Goal: Task Accomplishment & Management: Use online tool/utility

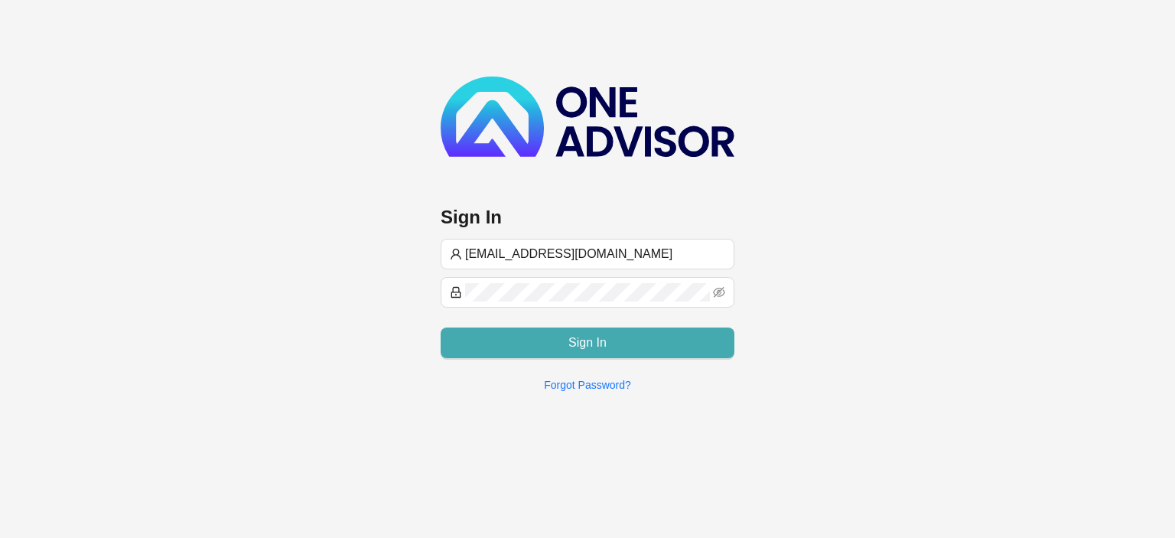
type input "[EMAIL_ADDRESS][DOMAIN_NAME]"
click at [605, 334] on span "Sign In" at bounding box center [588, 343] width 38 height 18
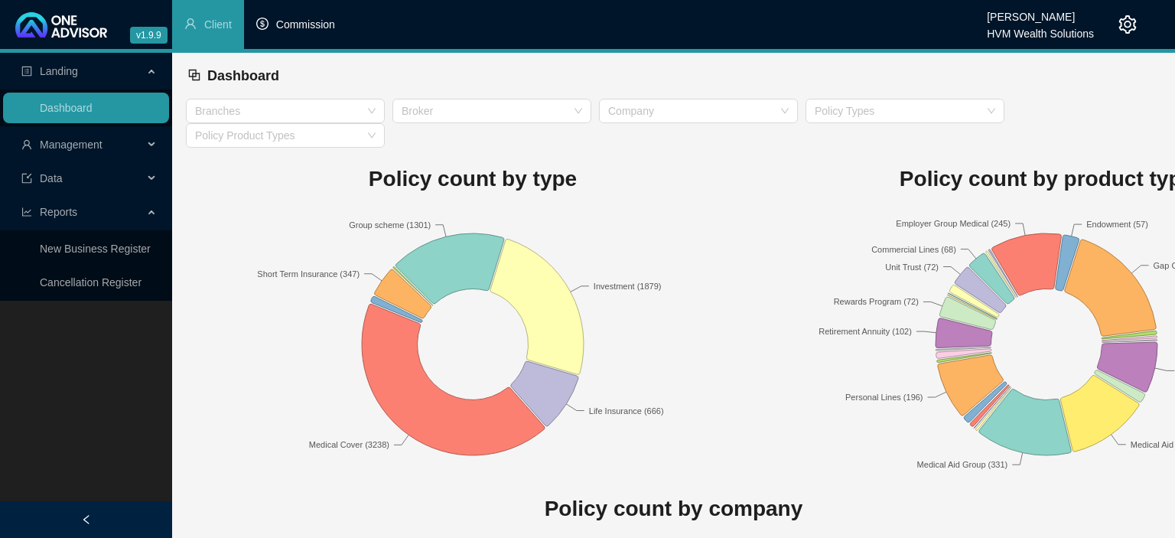
click at [294, 25] on span "Commission" at bounding box center [305, 24] width 59 height 12
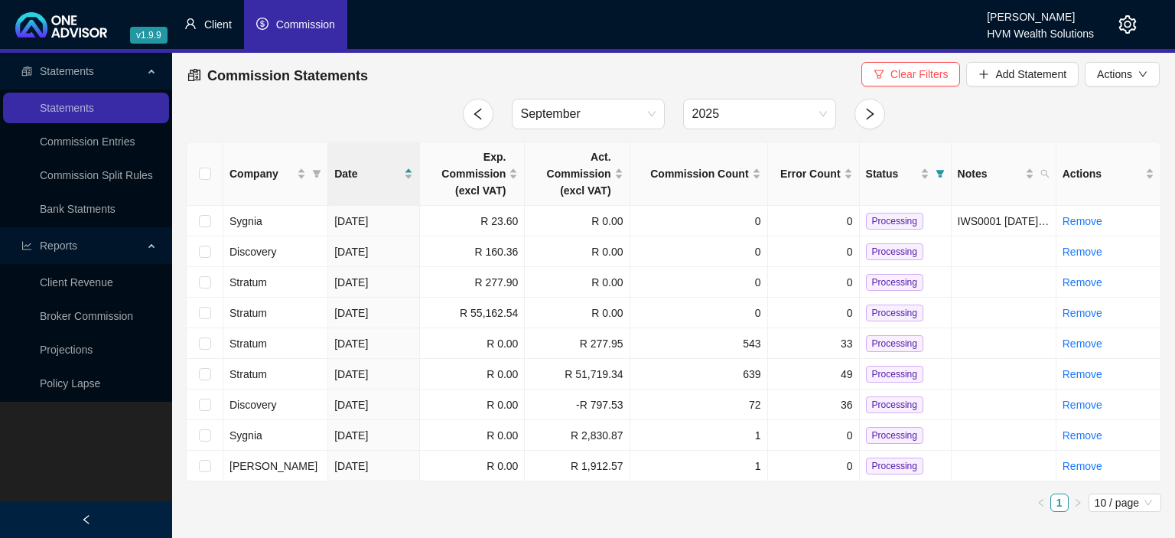
click at [204, 26] on li "Client" at bounding box center [208, 24] width 72 height 49
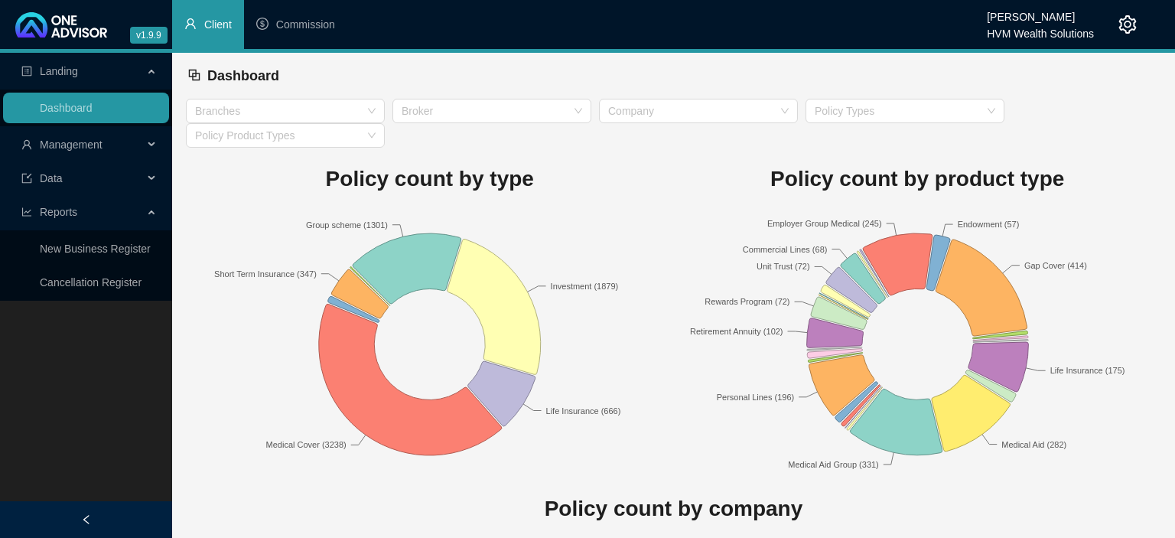
click at [90, 146] on span "Management" at bounding box center [71, 145] width 63 height 12
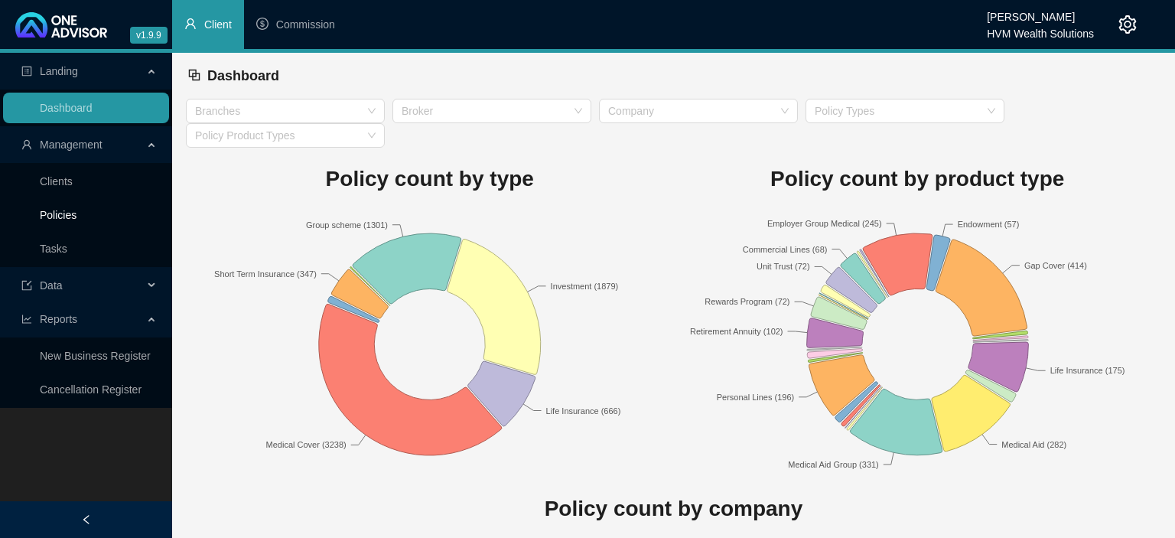
click at [77, 209] on link "Policies" at bounding box center [58, 215] width 37 height 12
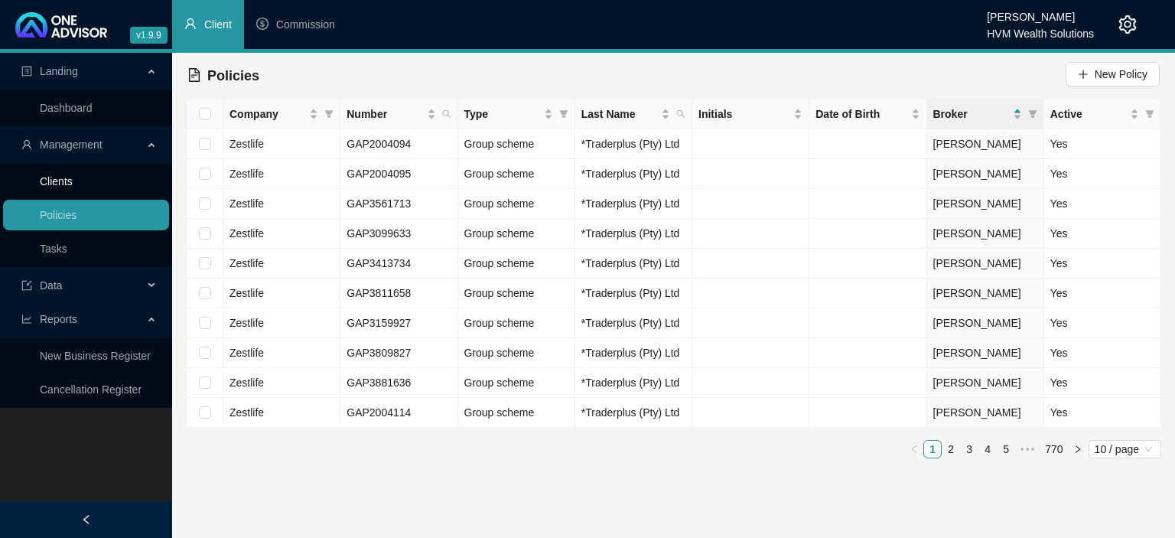
click at [72, 185] on link "Clients" at bounding box center [56, 181] width 33 height 12
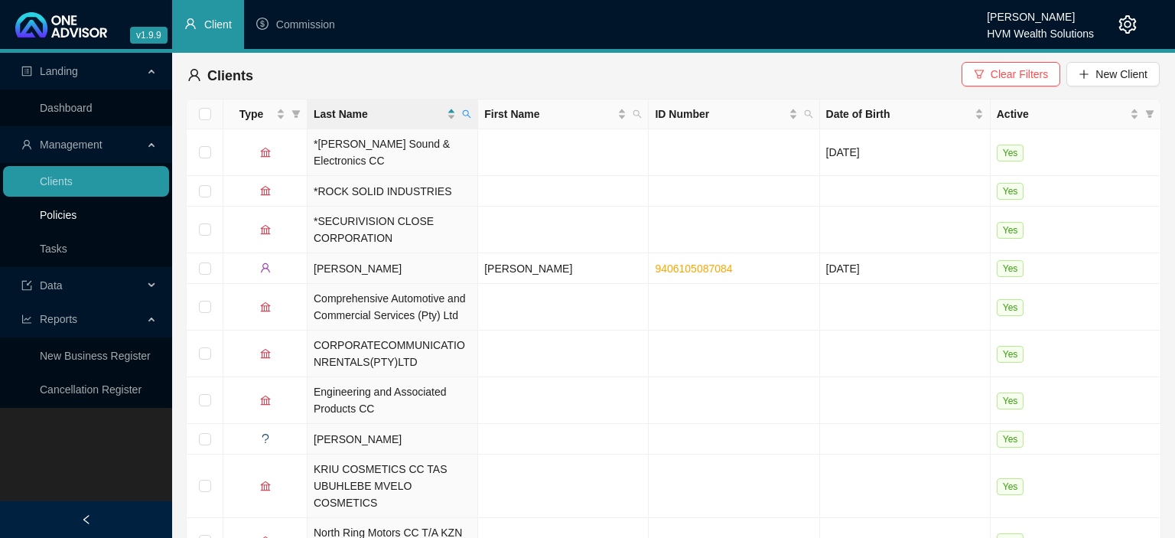
click at [66, 216] on link "Policies" at bounding box center [58, 215] width 37 height 12
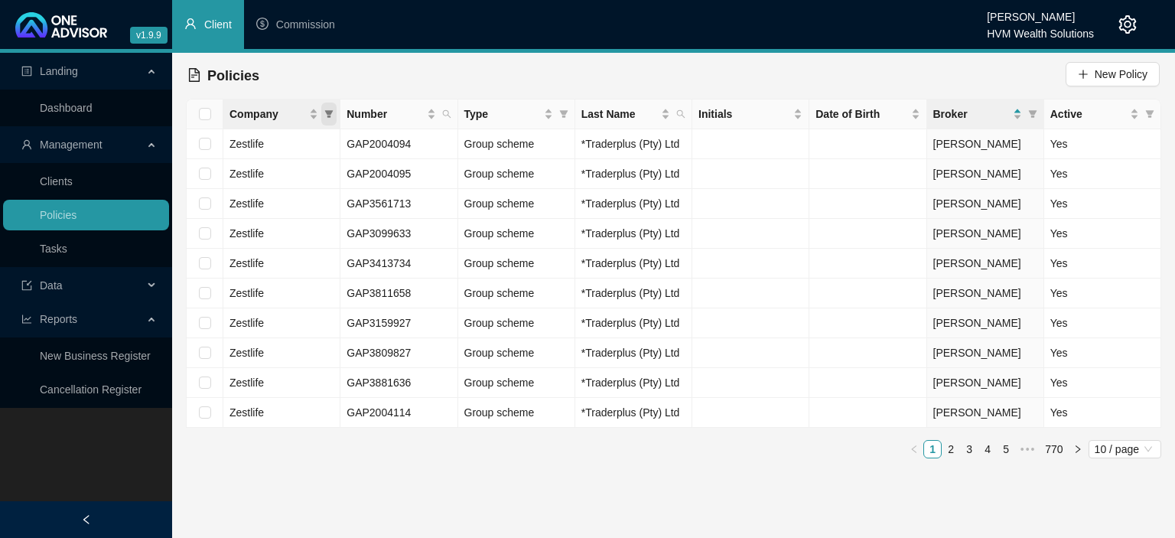
click at [324, 113] on span "Company" at bounding box center [328, 114] width 15 height 23
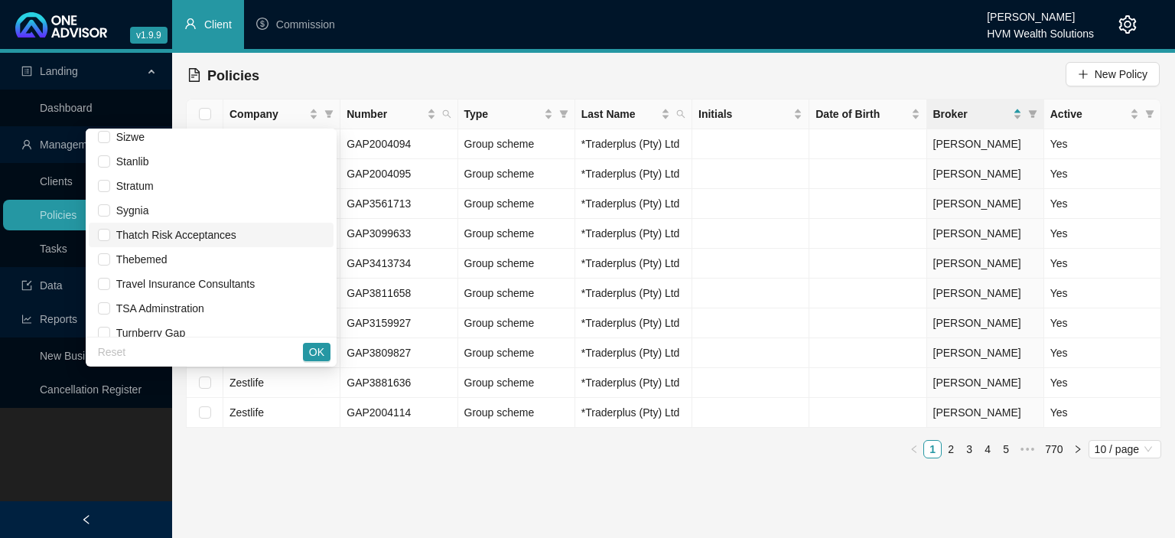
scroll to position [1218, 0]
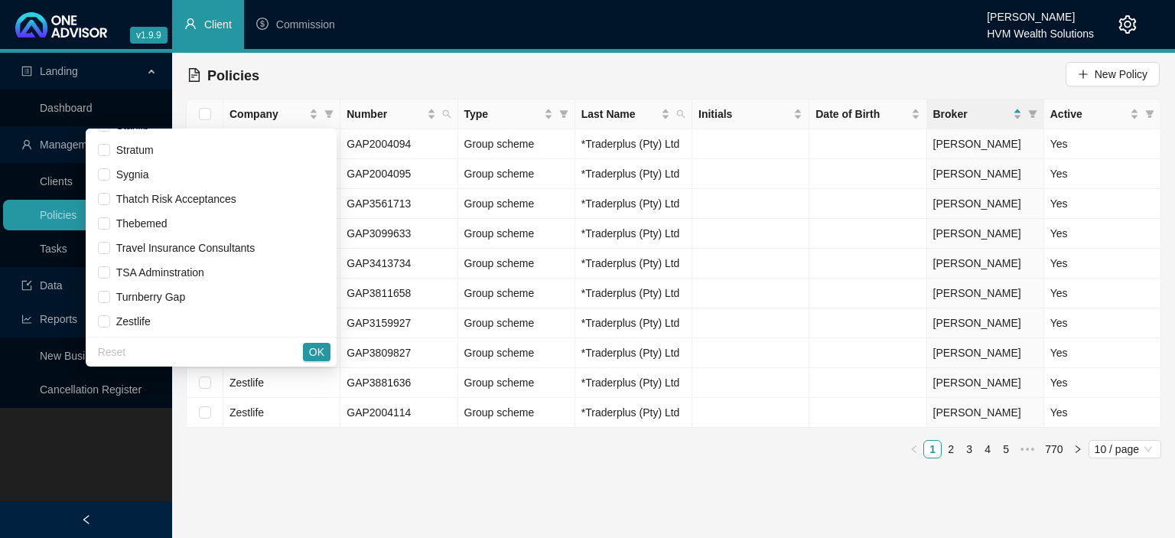
click at [329, 464] on div "Company Number Type Last Name Initials Date of Birth Broker Active Zestlife GAP…" at bounding box center [674, 285] width 976 height 372
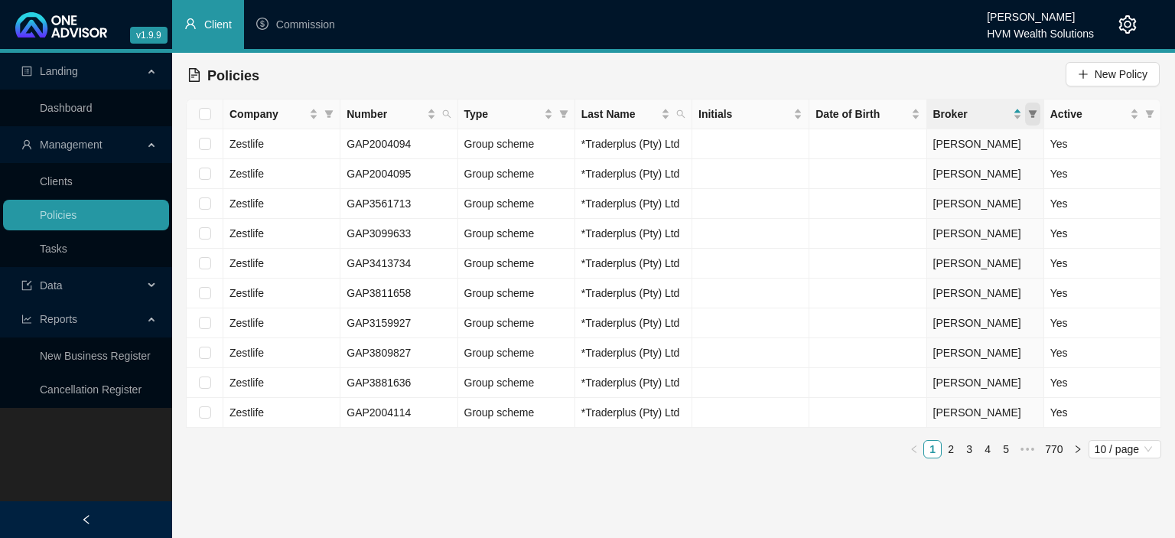
click at [1029, 118] on icon "filter" at bounding box center [1032, 113] width 9 height 9
click at [735, 200] on td at bounding box center [751, 204] width 117 height 30
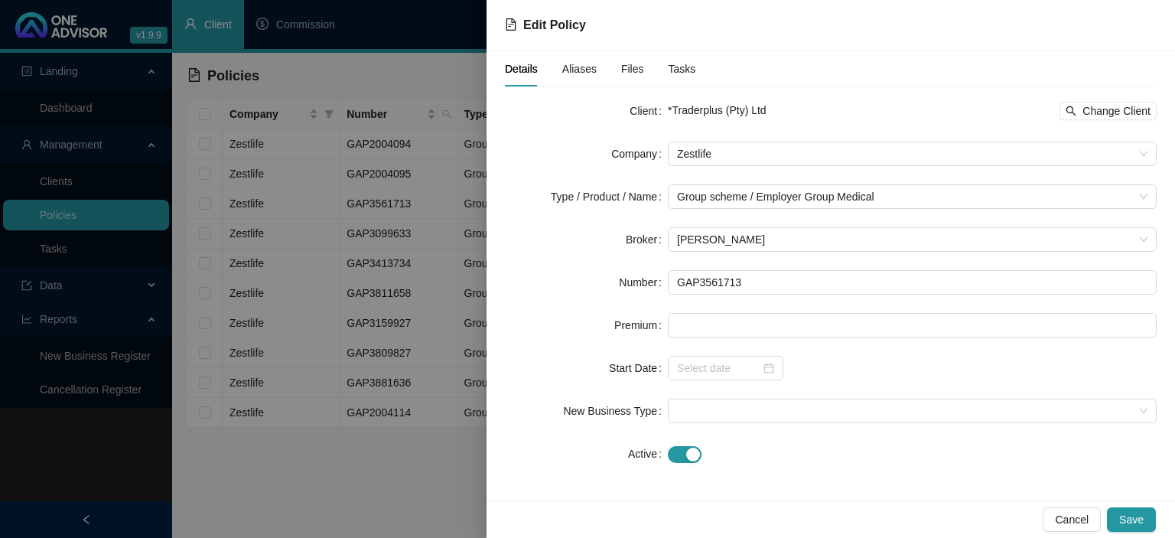
click at [277, 439] on div at bounding box center [587, 269] width 1175 height 538
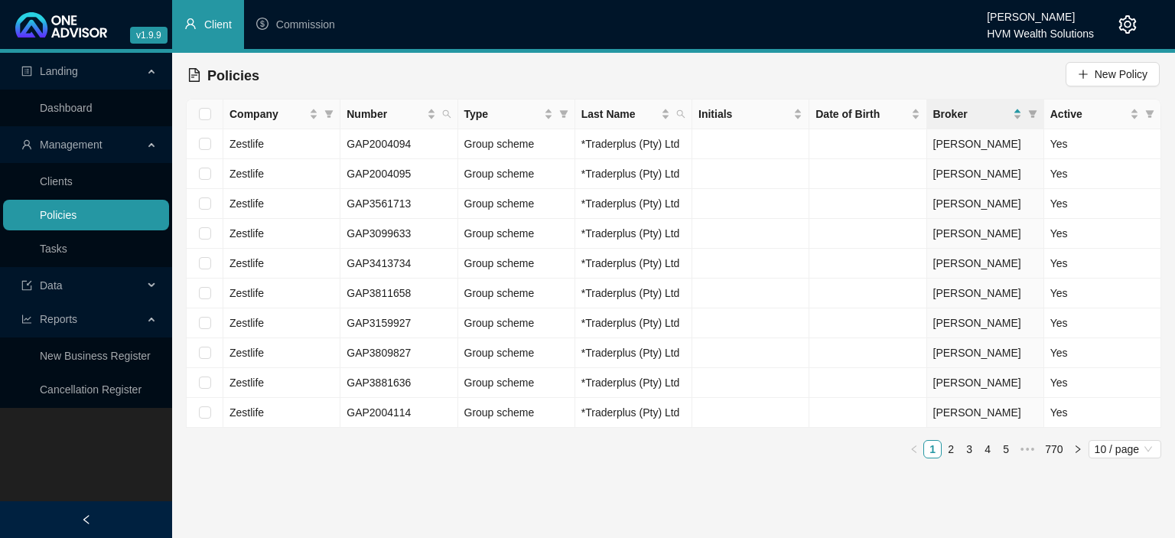
click at [77, 218] on link "Policies" at bounding box center [58, 215] width 37 height 12
click at [679, 117] on icon "search" at bounding box center [680, 113] width 9 height 9
click at [1031, 112] on icon "filter" at bounding box center [1032, 114] width 8 height 8
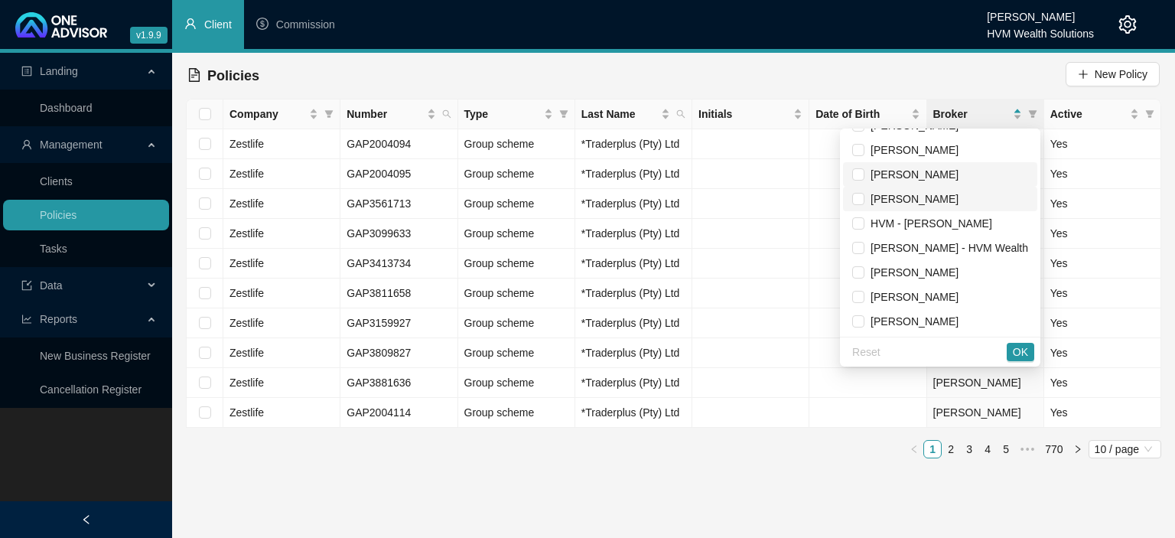
scroll to position [0, 0]
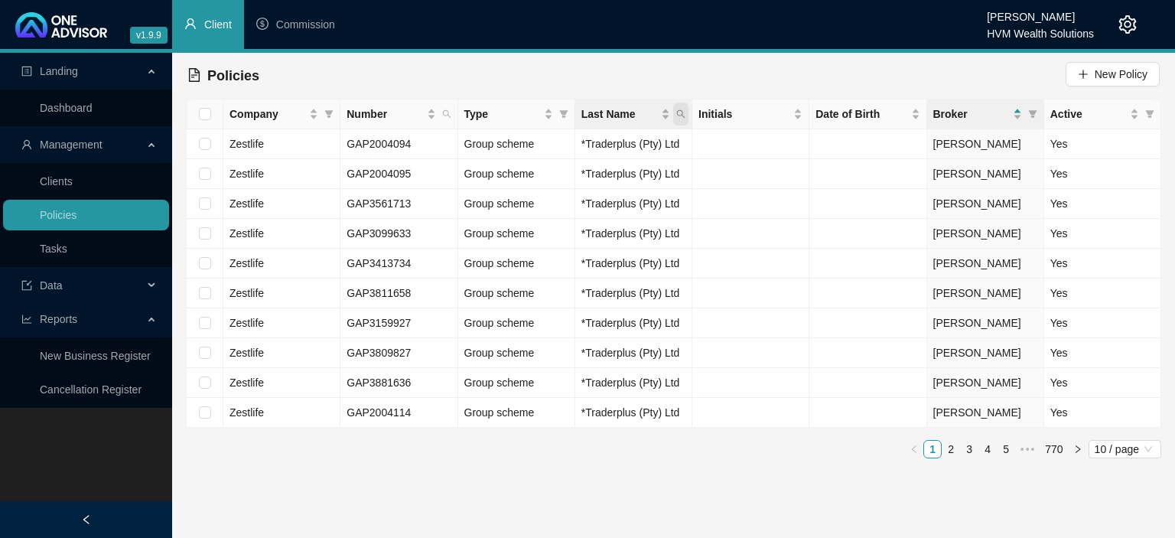
click at [685, 116] on icon "search" at bounding box center [680, 113] width 9 height 9
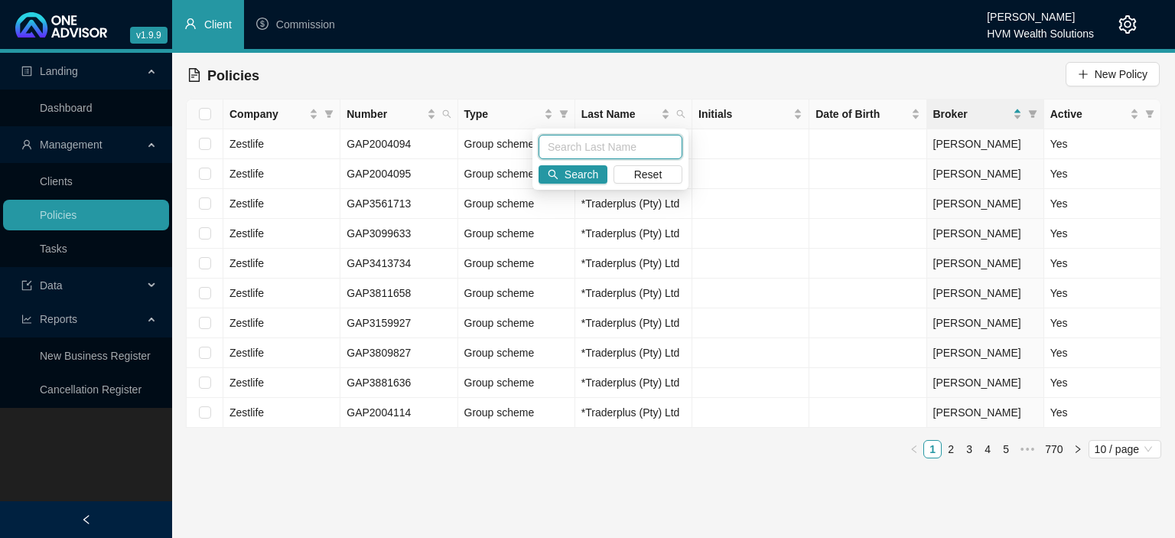
click at [617, 151] on input "text" at bounding box center [611, 147] width 144 height 24
type input "argall"
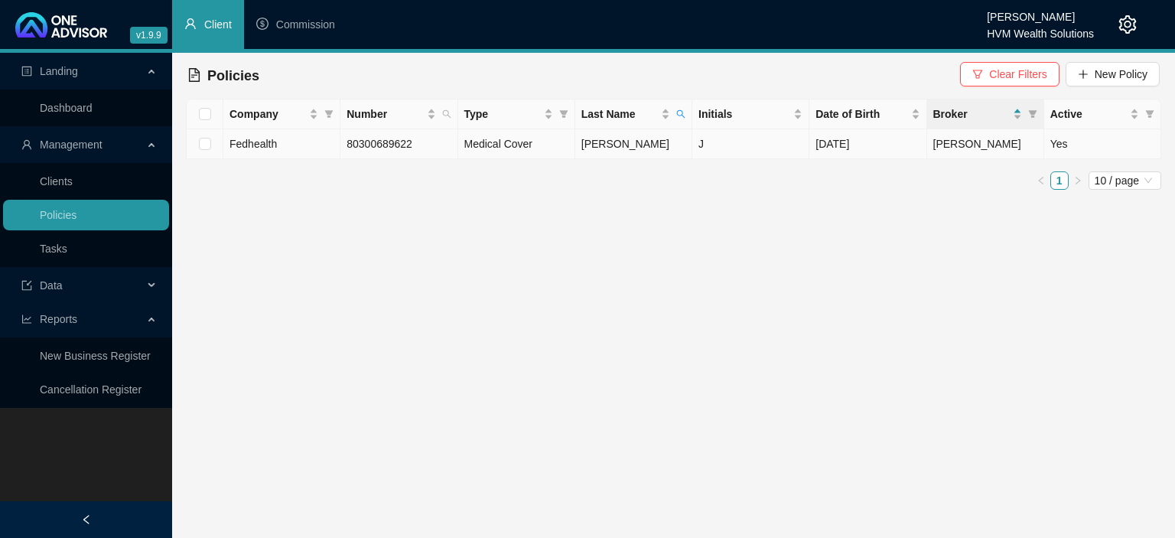
click at [963, 148] on span "Cheryl-Anne Chislett" at bounding box center [978, 144] width 88 height 12
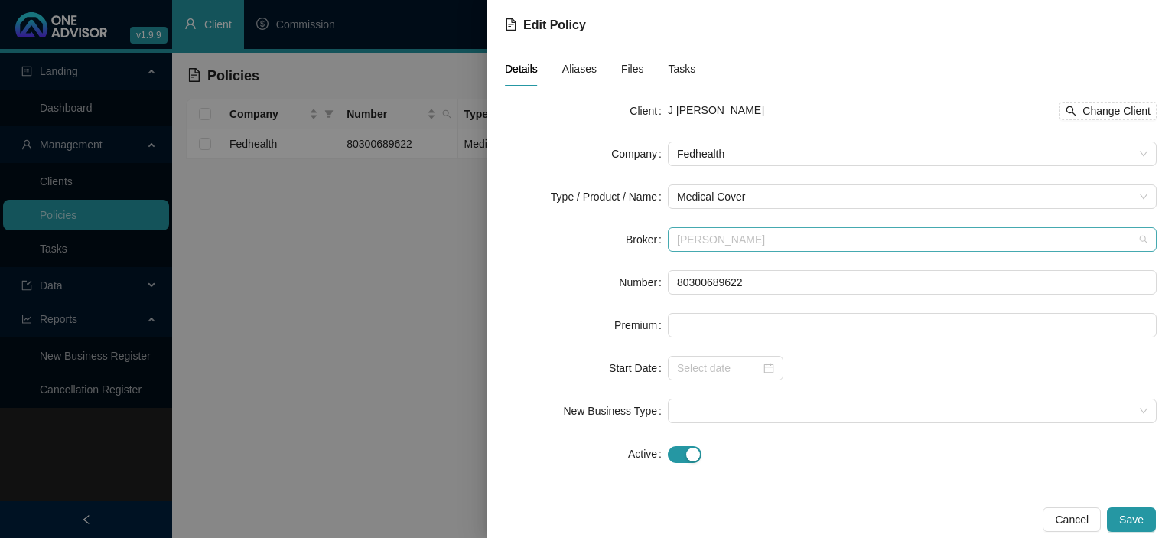
click at [725, 230] on span "Cheryl-Anne Chislett" at bounding box center [912, 239] width 471 height 23
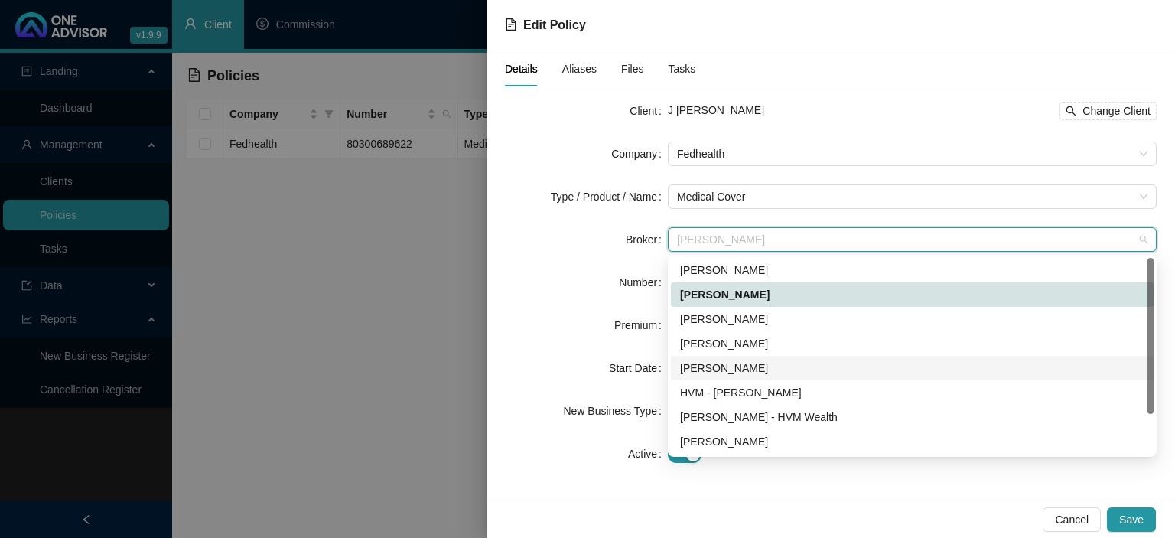
scroll to position [49, 0]
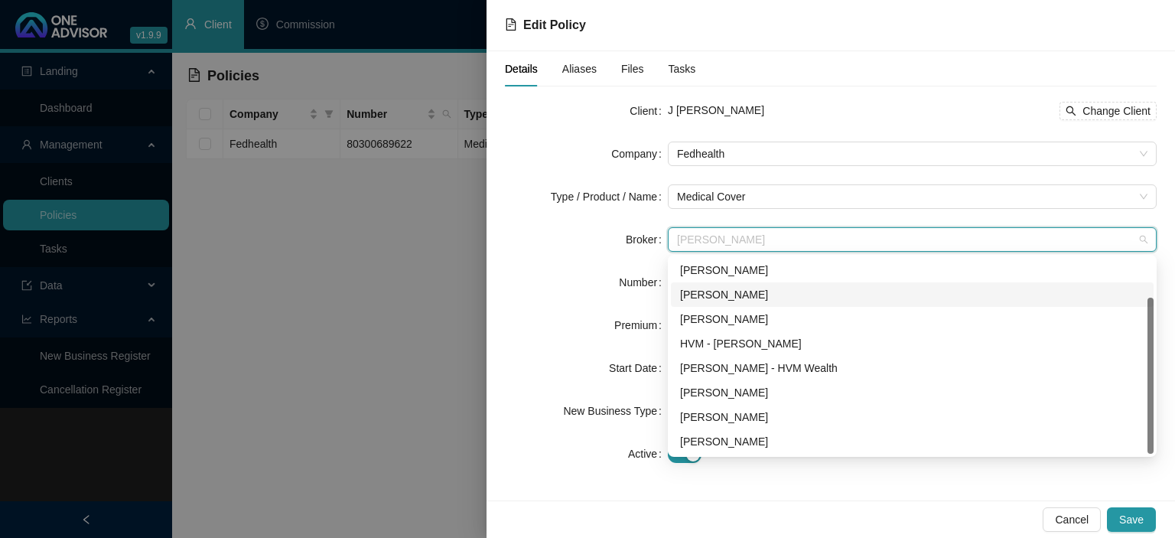
click at [719, 301] on div "Chanel Francis" at bounding box center [912, 294] width 464 height 17
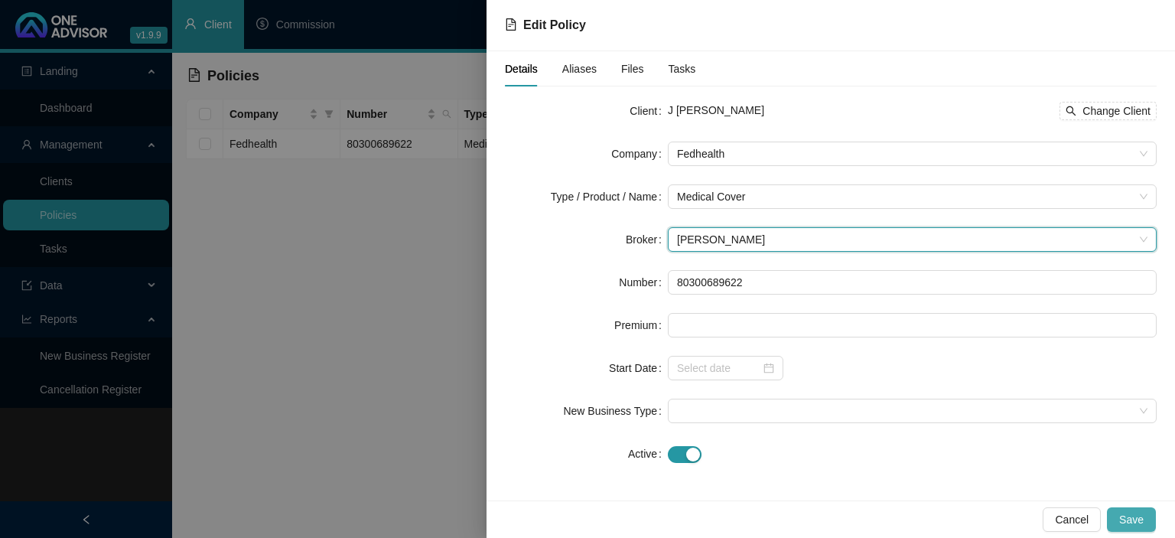
click at [1127, 519] on span "Save" at bounding box center [1132, 519] width 24 height 17
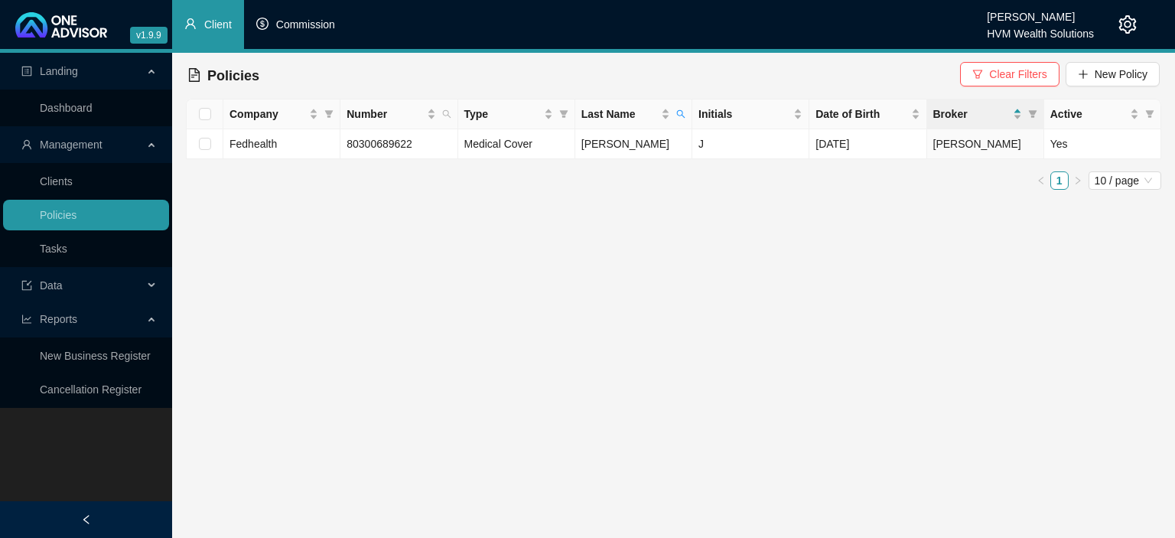
click at [302, 29] on span "Commission" at bounding box center [305, 24] width 59 height 12
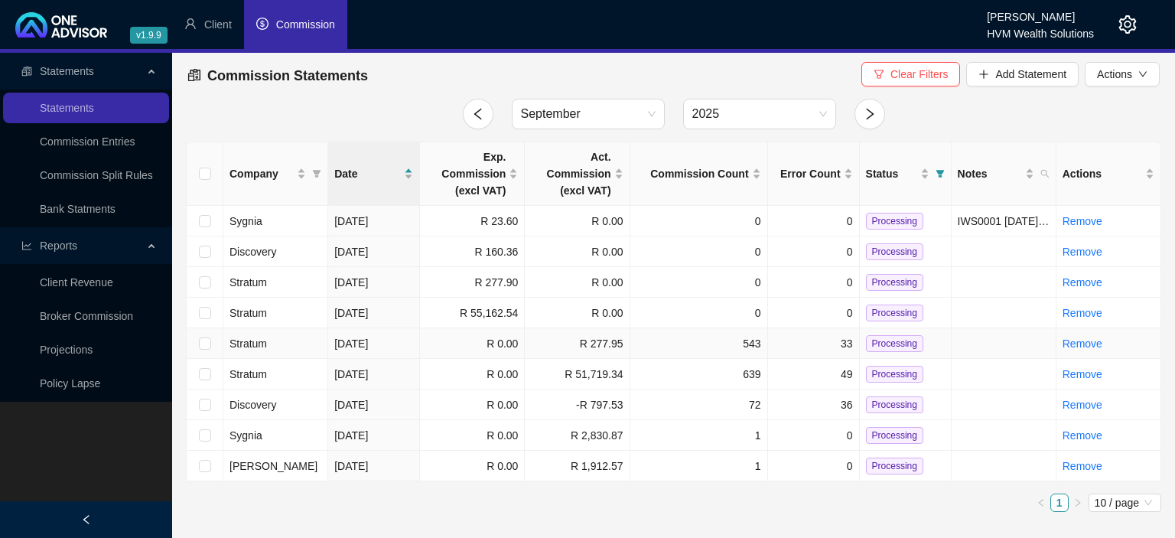
click at [261, 344] on span "Stratum" at bounding box center [248, 343] width 37 height 12
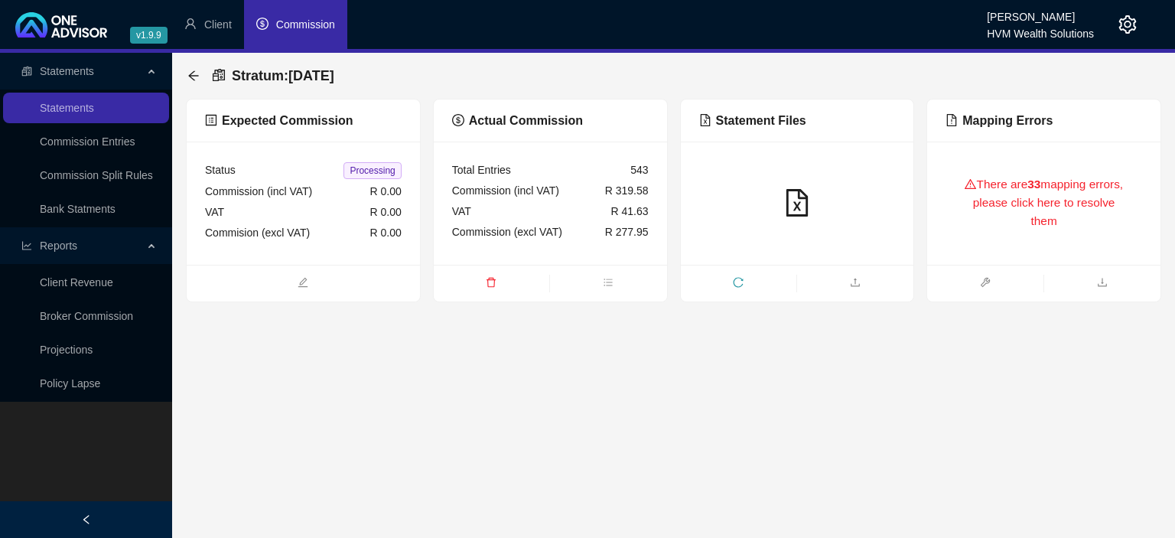
click at [972, 218] on div "There are 33 mapping errors, please click here to resolve them" at bounding box center [1044, 203] width 197 height 86
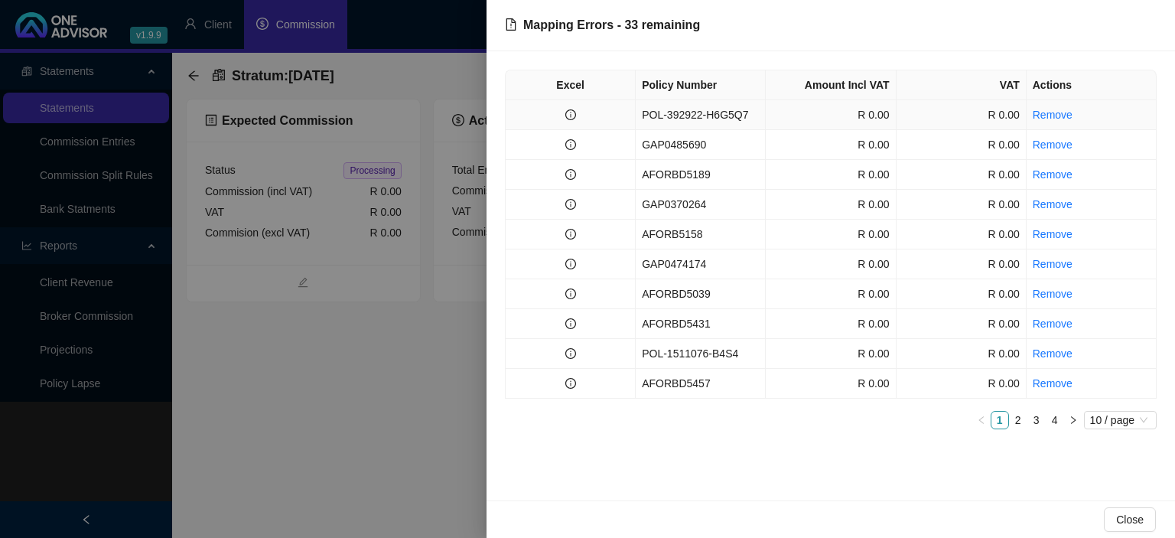
click at [697, 119] on td "POL-392922-H6G5Q7" at bounding box center [701, 115] width 130 height 30
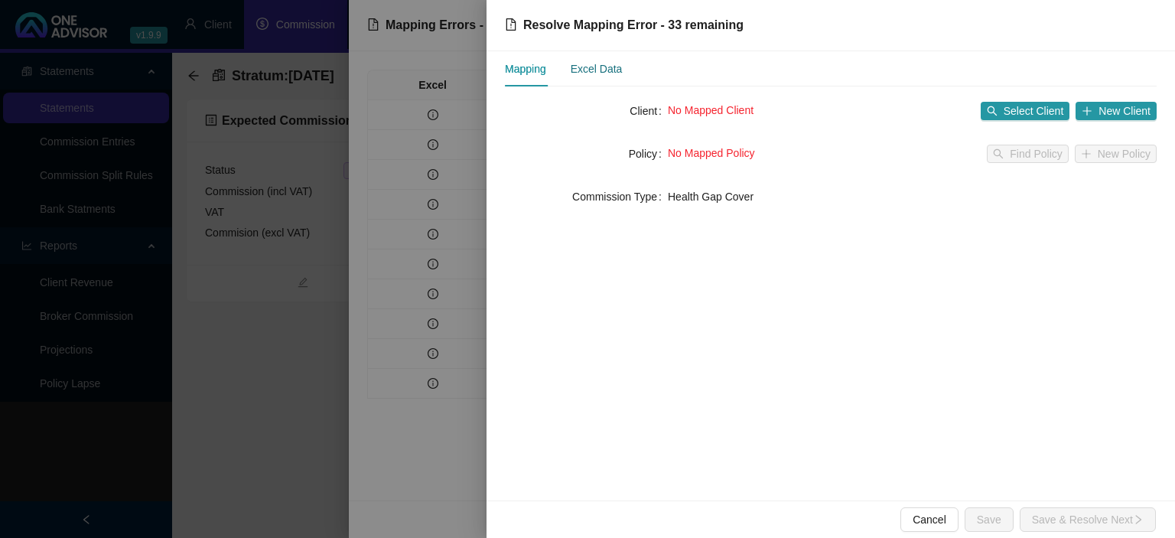
click at [612, 66] on div "Excel Data" at bounding box center [597, 68] width 52 height 17
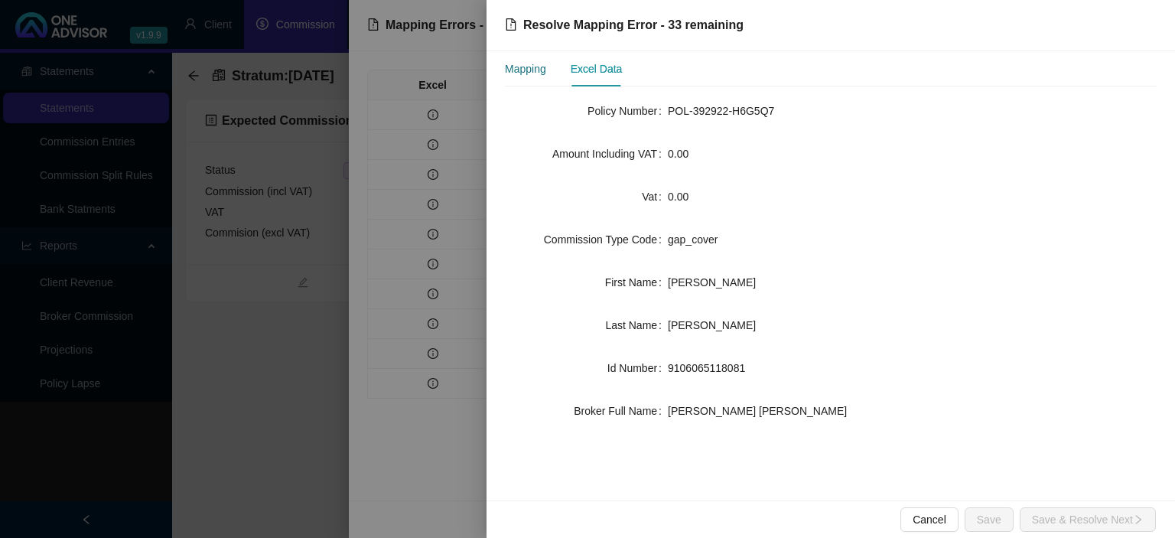
click at [520, 66] on div "Mapping" at bounding box center [525, 68] width 41 height 17
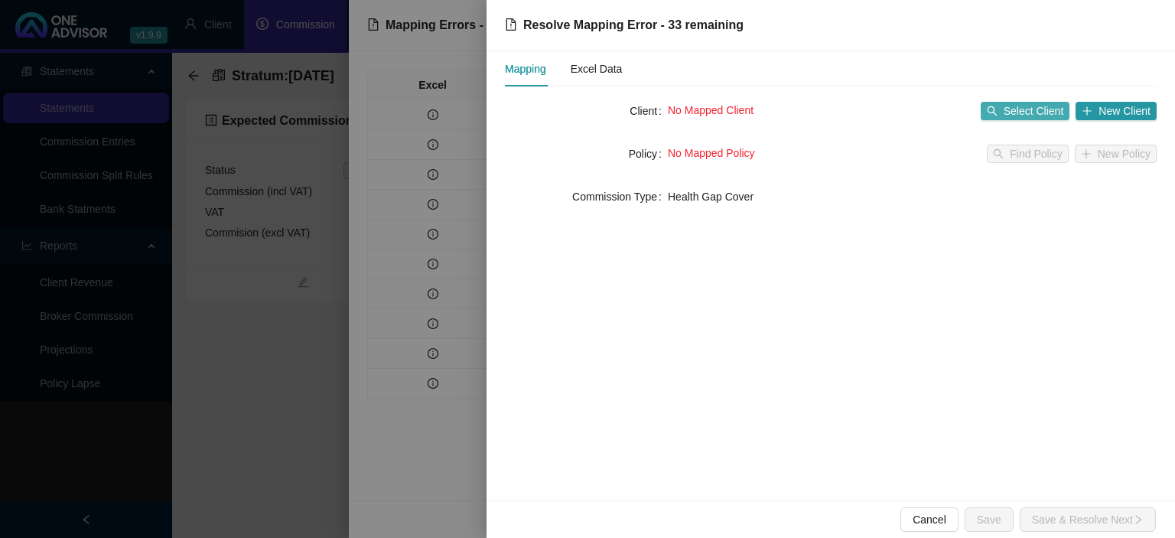
click at [1037, 114] on span "Select Client" at bounding box center [1034, 111] width 60 height 17
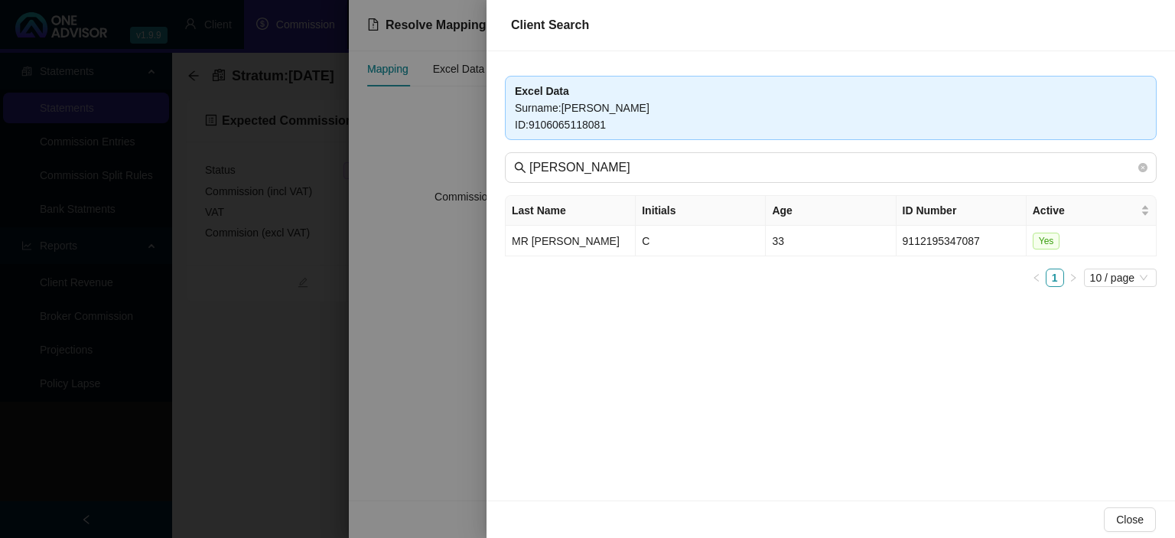
click at [393, 260] on div at bounding box center [587, 269] width 1175 height 538
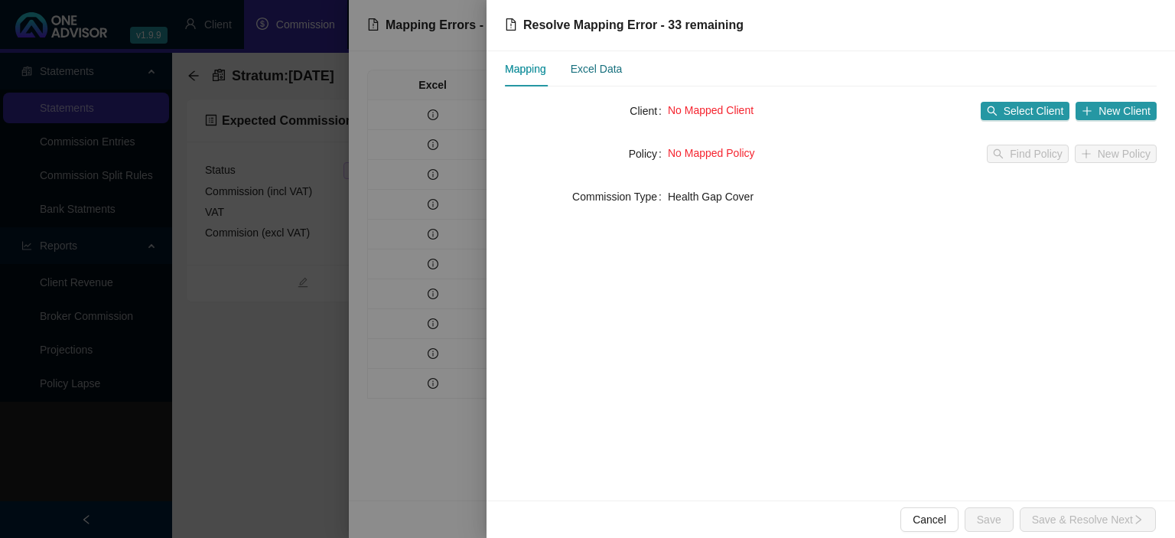
click at [617, 75] on div "Excel Data" at bounding box center [597, 68] width 52 height 17
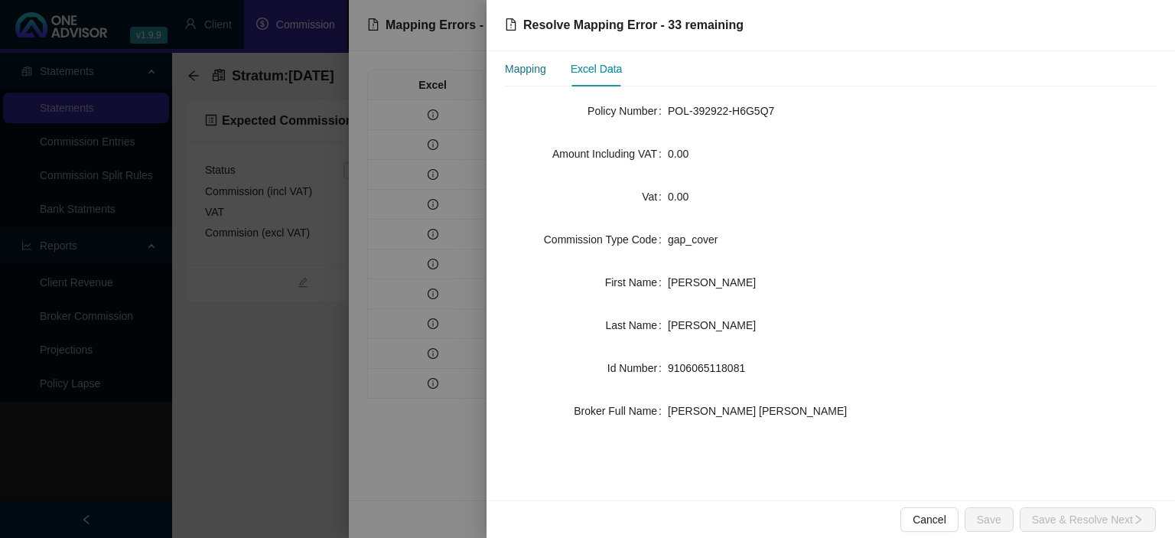
click at [543, 73] on div "Mapping" at bounding box center [525, 68] width 41 height 17
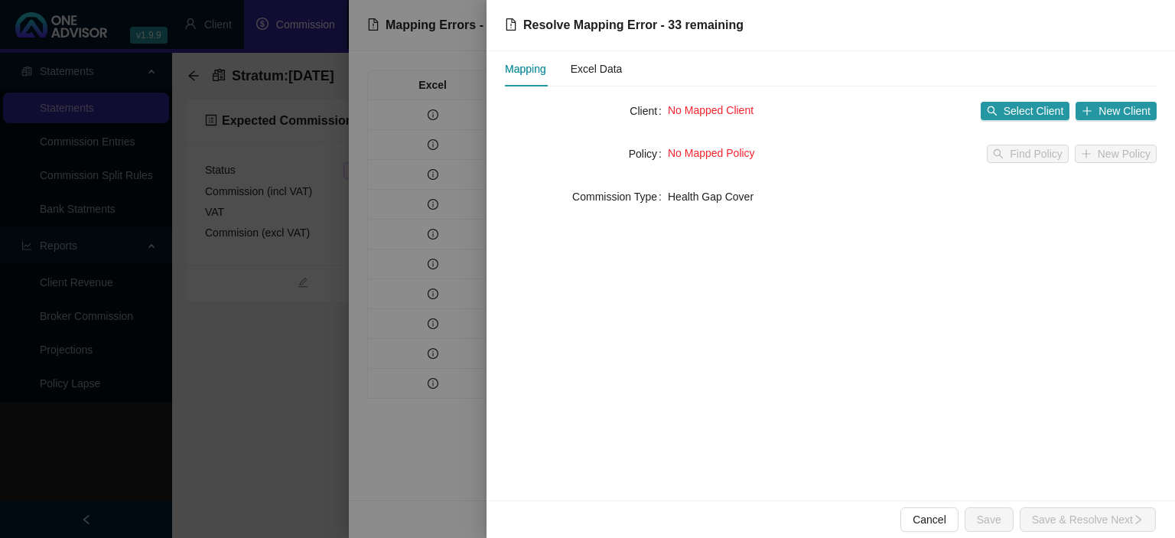
click at [297, 355] on div at bounding box center [587, 269] width 1175 height 538
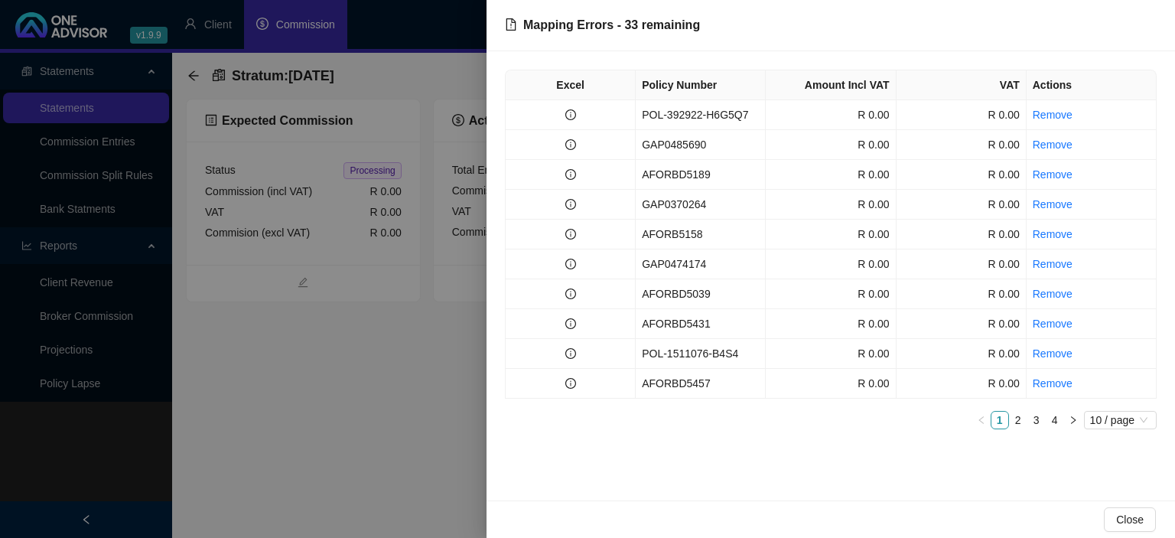
click at [297, 355] on div at bounding box center [587, 269] width 1175 height 538
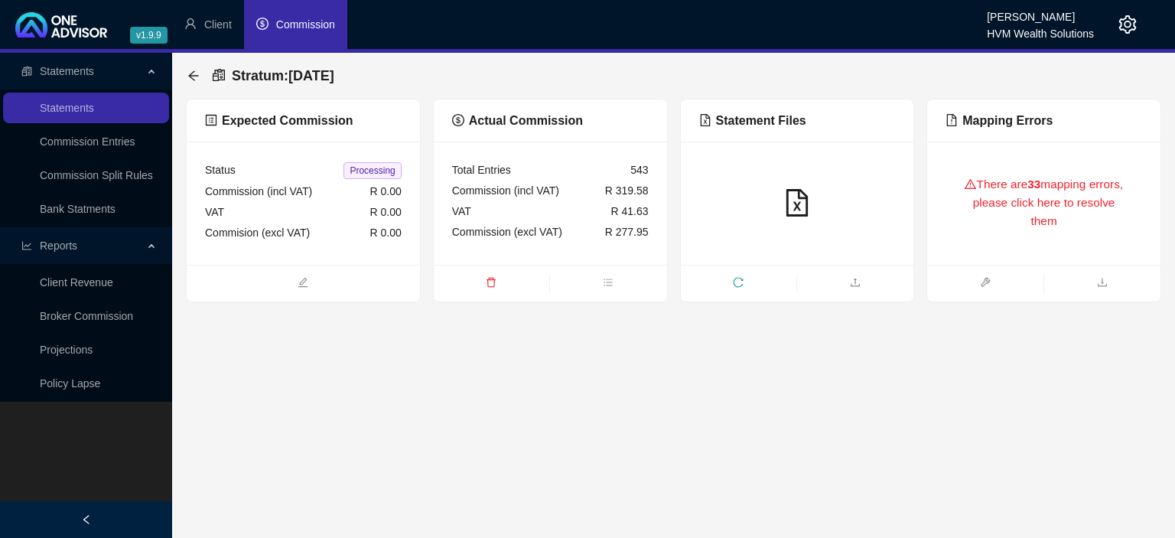
click at [1123, 23] on icon "setting" at bounding box center [1128, 24] width 18 height 18
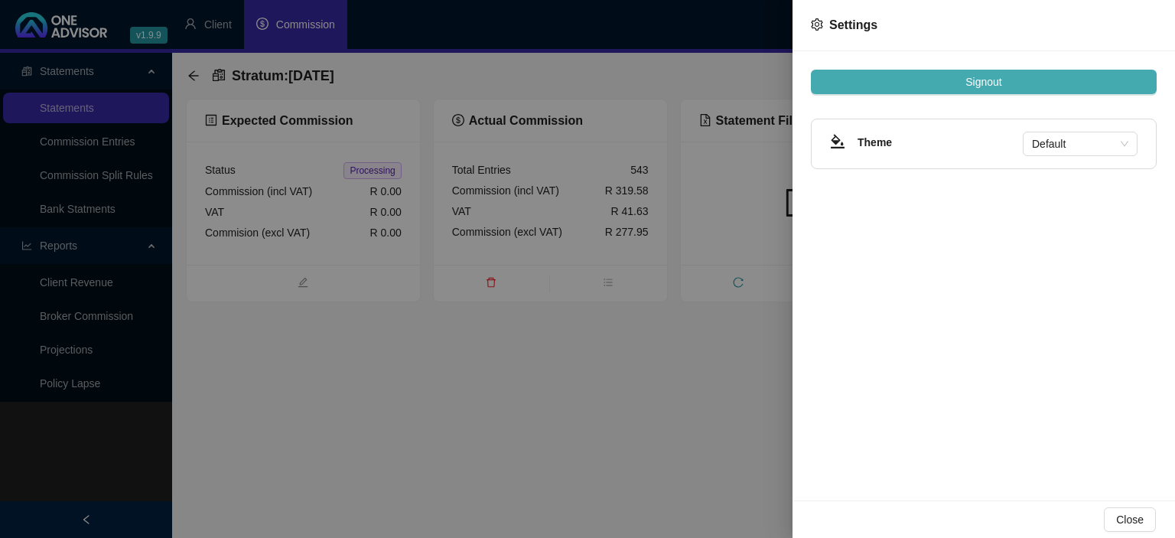
click at [989, 81] on span "Signout" at bounding box center [984, 81] width 36 height 17
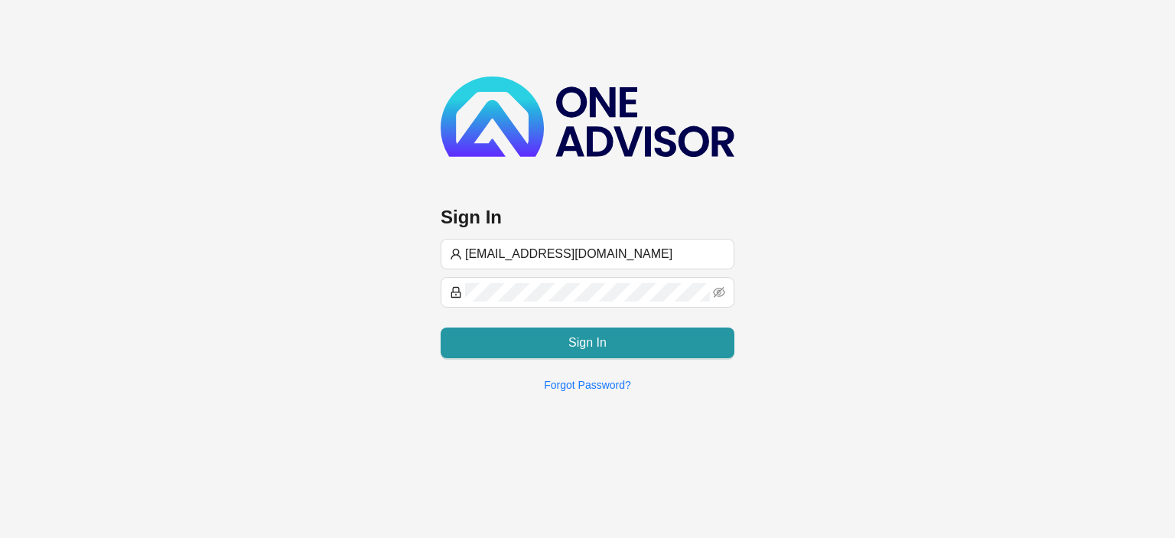
type input "[EMAIL_ADDRESS][DOMAIN_NAME]"
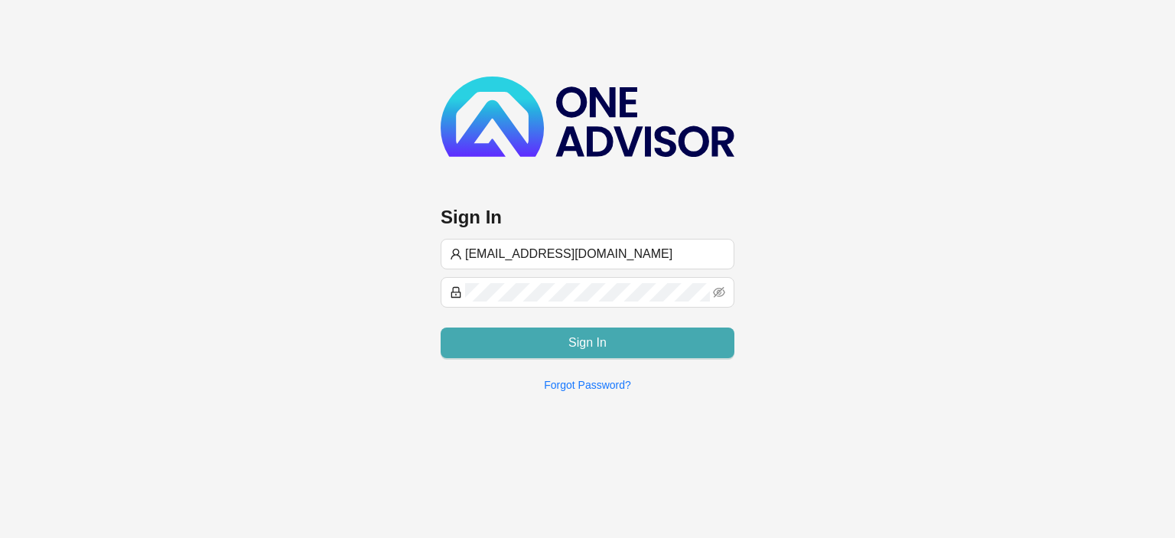
type input "[EMAIL_ADDRESS][DOMAIN_NAME]"
click at [536, 341] on button "Sign In" at bounding box center [588, 343] width 294 height 31
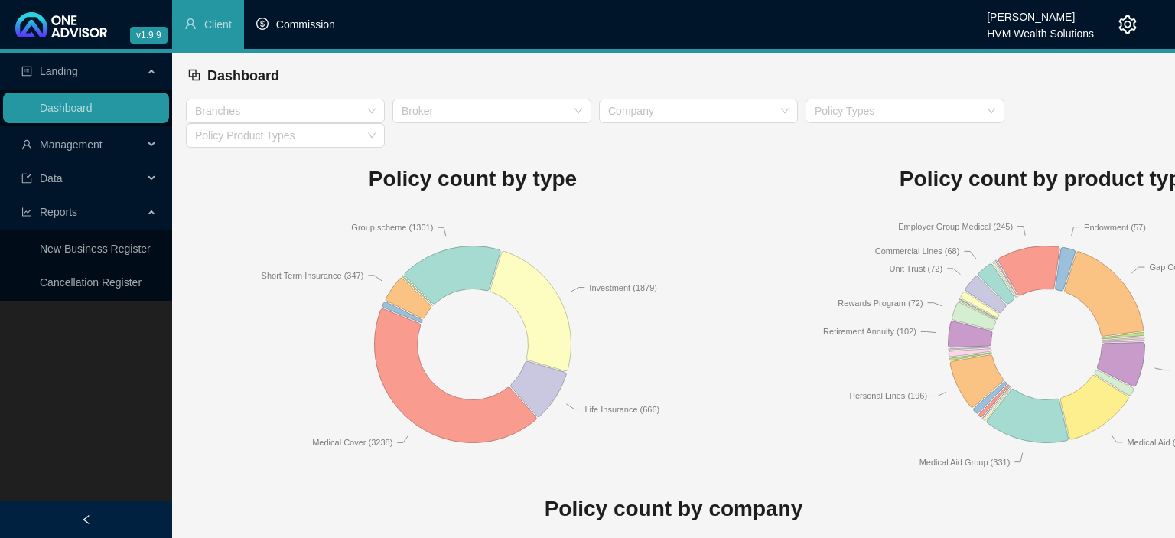
click at [326, 22] on span "Commission" at bounding box center [305, 24] width 59 height 12
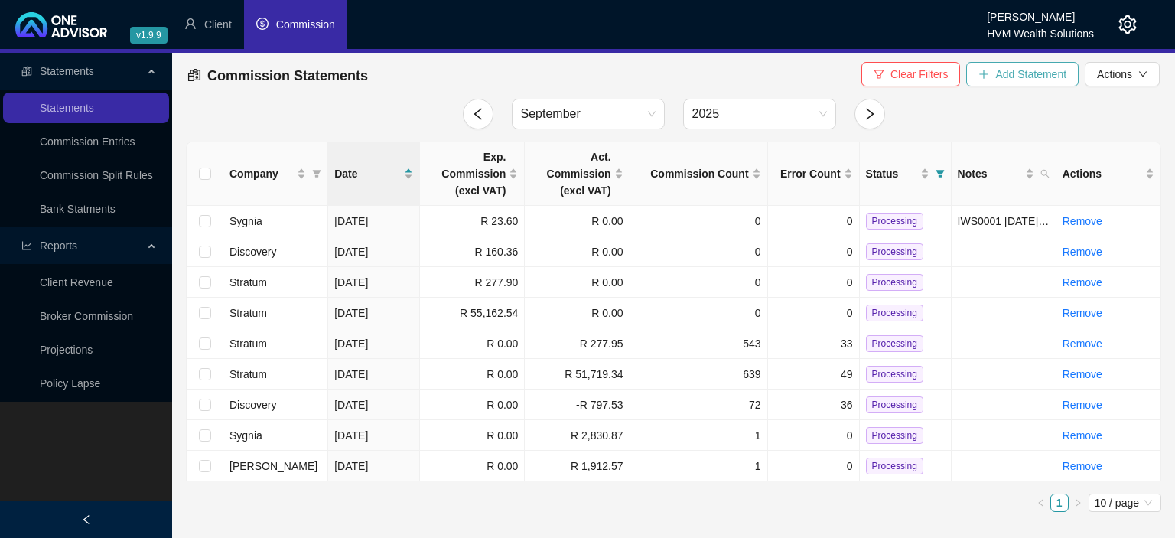
click at [982, 74] on icon "plus" at bounding box center [984, 74] width 11 height 11
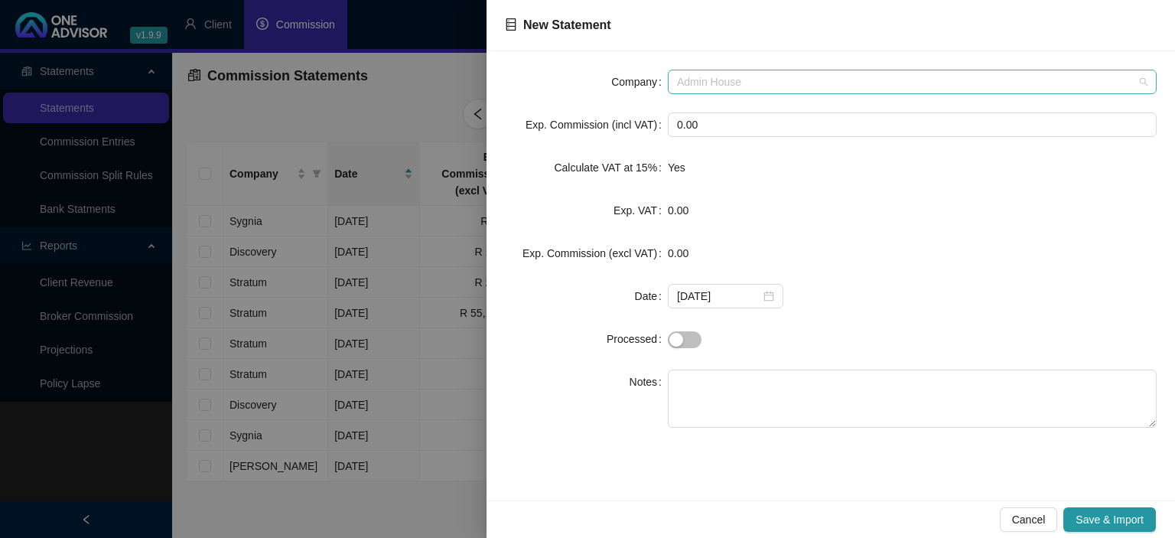
click at [751, 84] on span "Admin House" at bounding box center [912, 81] width 471 height 23
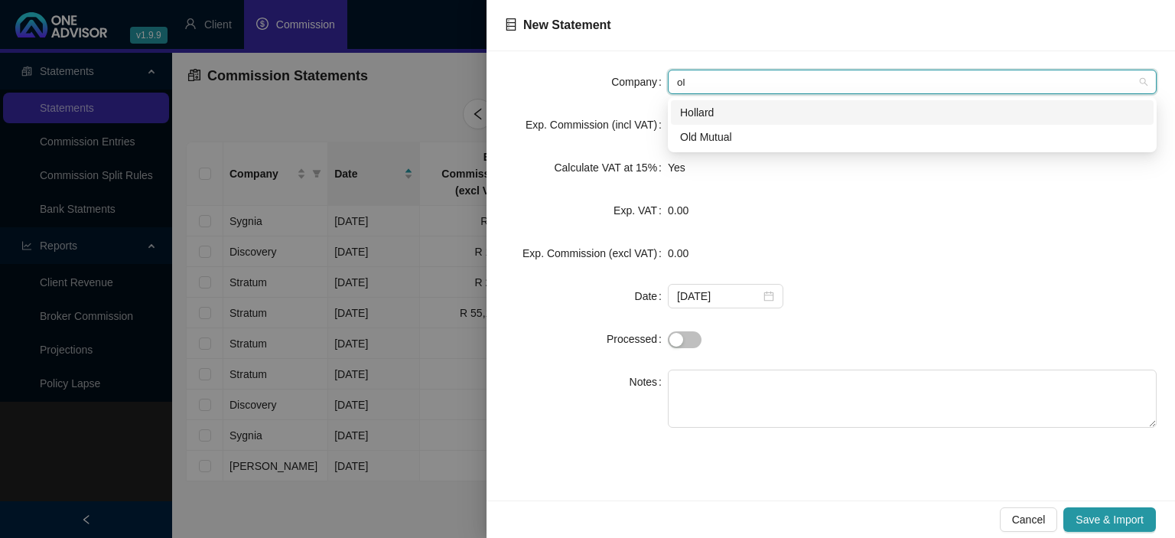
type input "old"
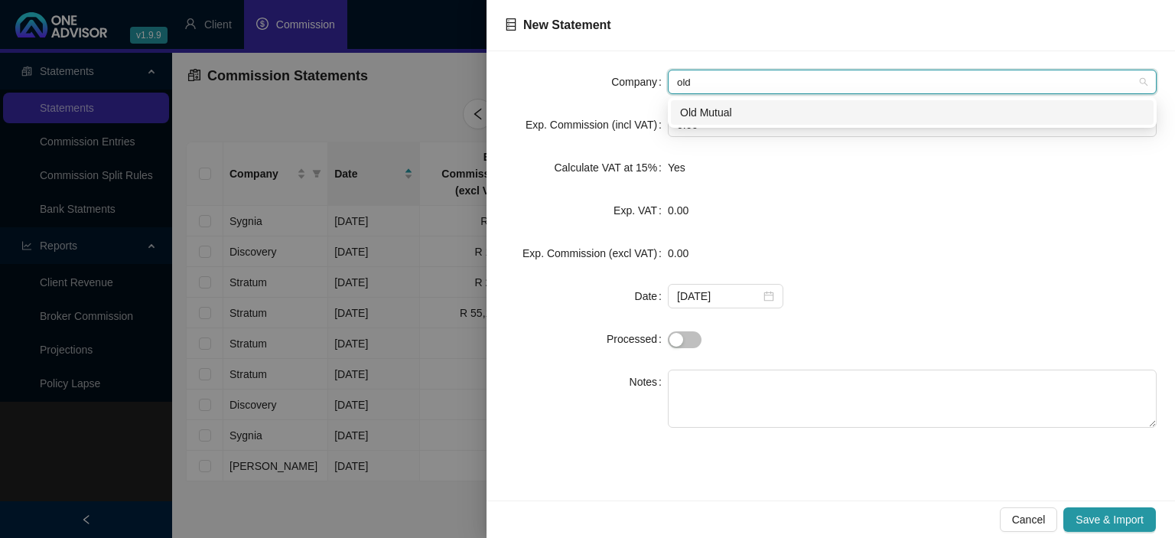
click at [709, 104] on div "Old Mutual" at bounding box center [912, 112] width 483 height 24
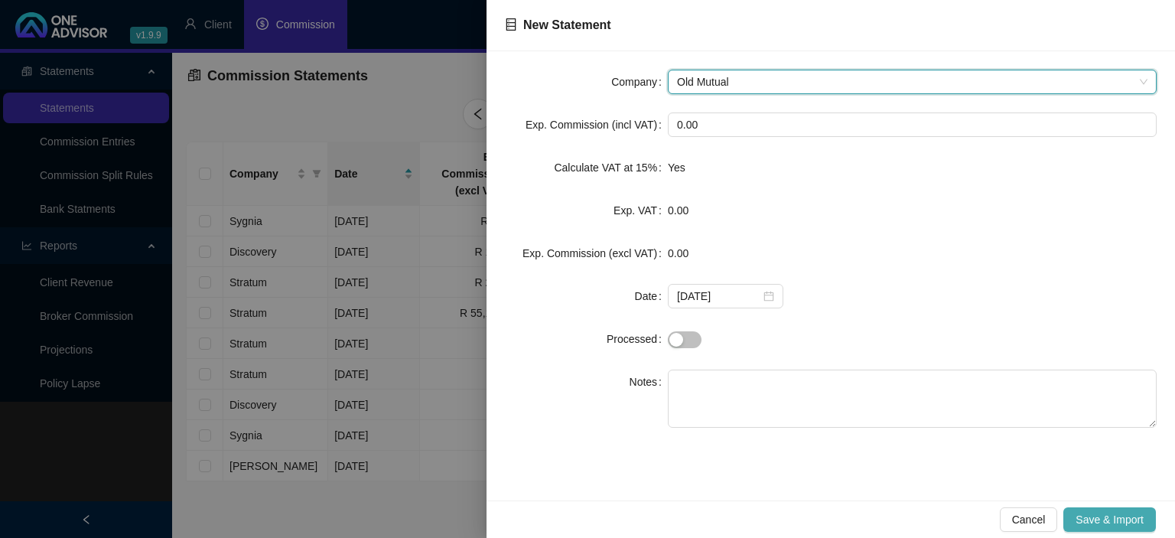
click at [1082, 522] on span "Save & Import" at bounding box center [1110, 519] width 68 height 17
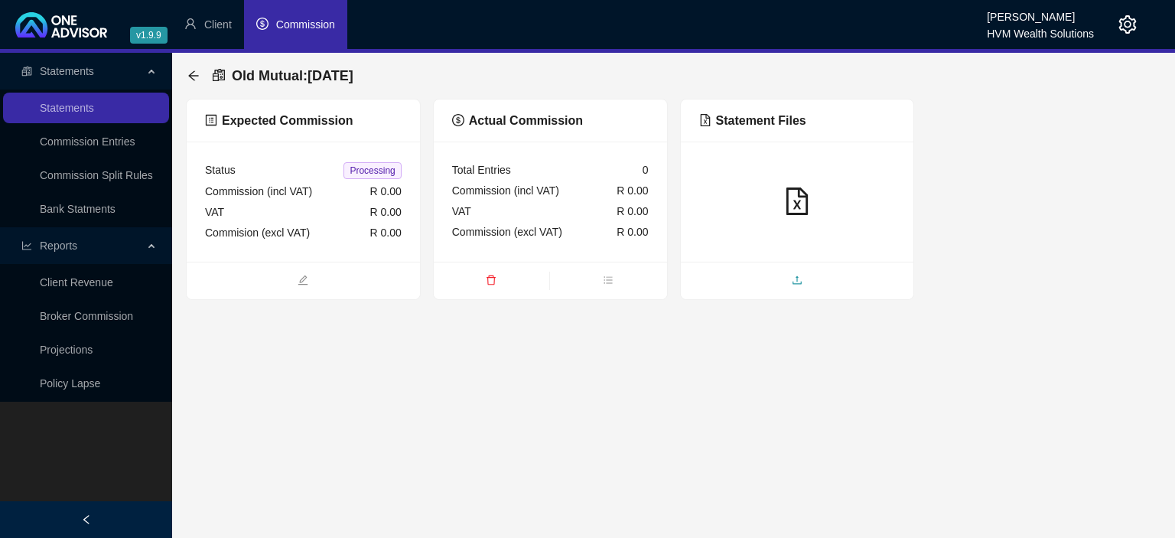
click at [777, 277] on span "upload" at bounding box center [797, 281] width 233 height 17
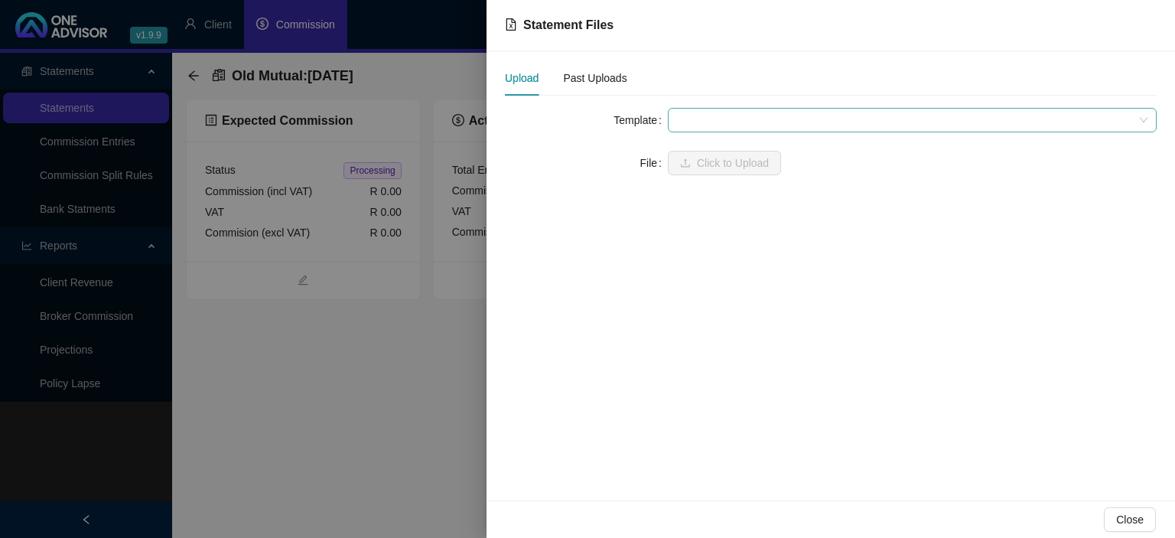
click at [721, 123] on span at bounding box center [912, 120] width 471 height 23
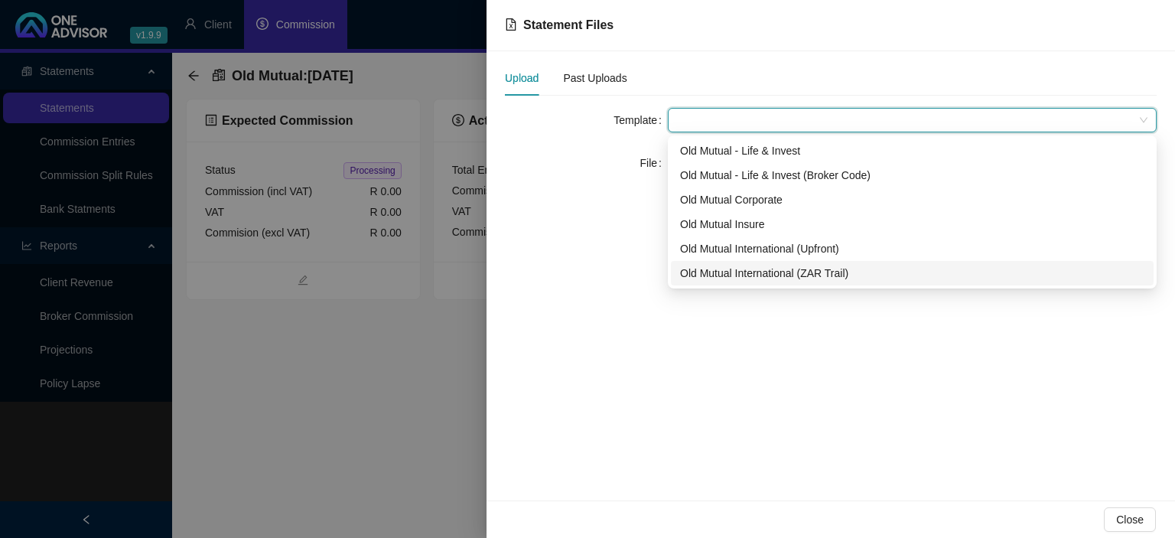
click at [724, 268] on div "Old Mutual International (ZAR Trail)" at bounding box center [912, 273] width 464 height 17
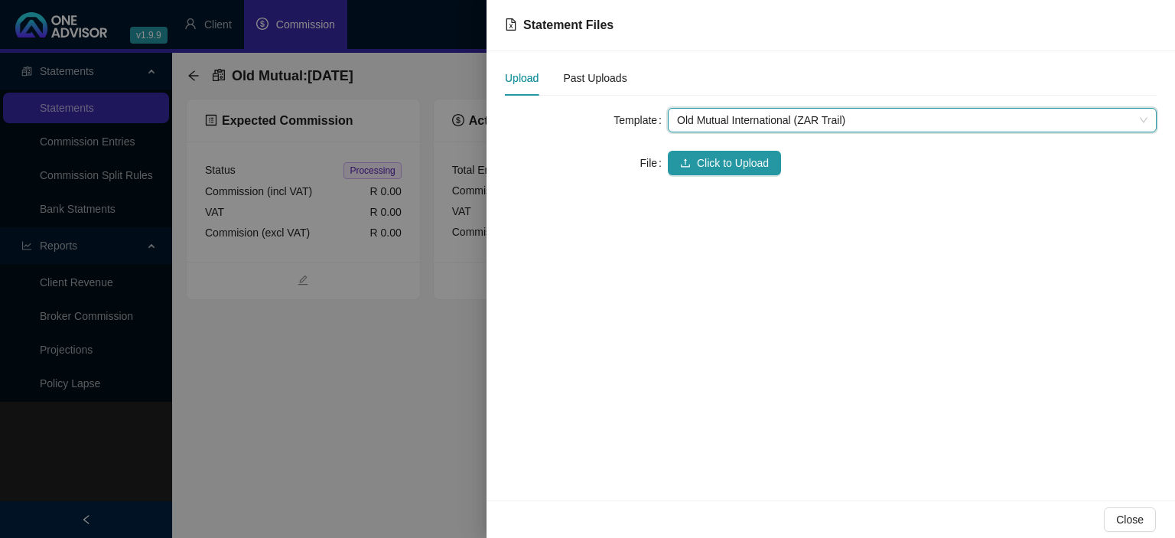
click at [747, 112] on span "Old Mutual International (ZAR Trail)" at bounding box center [912, 120] width 471 height 23
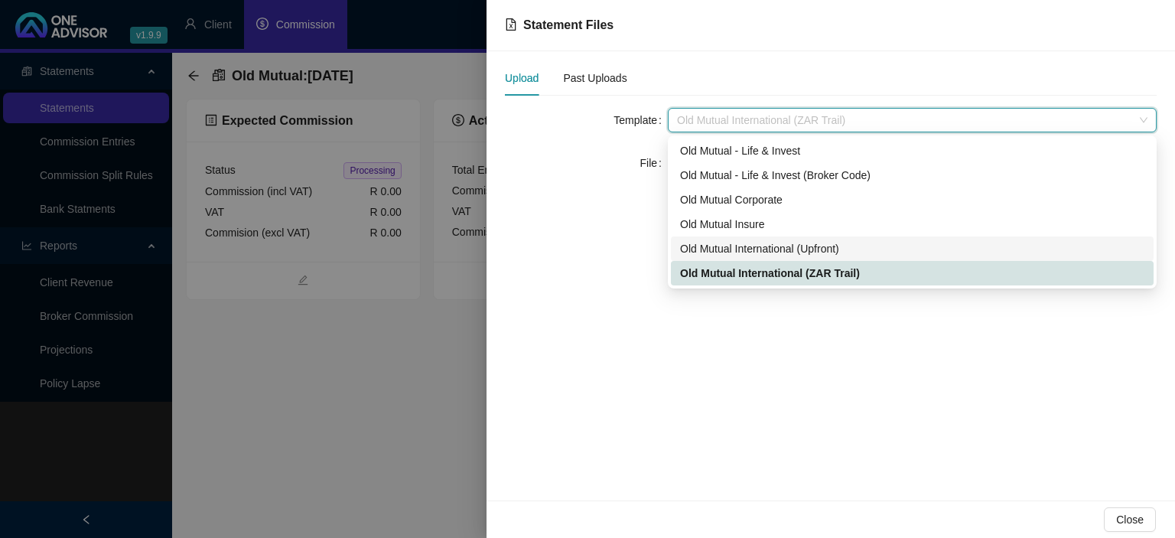
click at [767, 246] on div "Old Mutual International (Upfront)" at bounding box center [912, 248] width 464 height 17
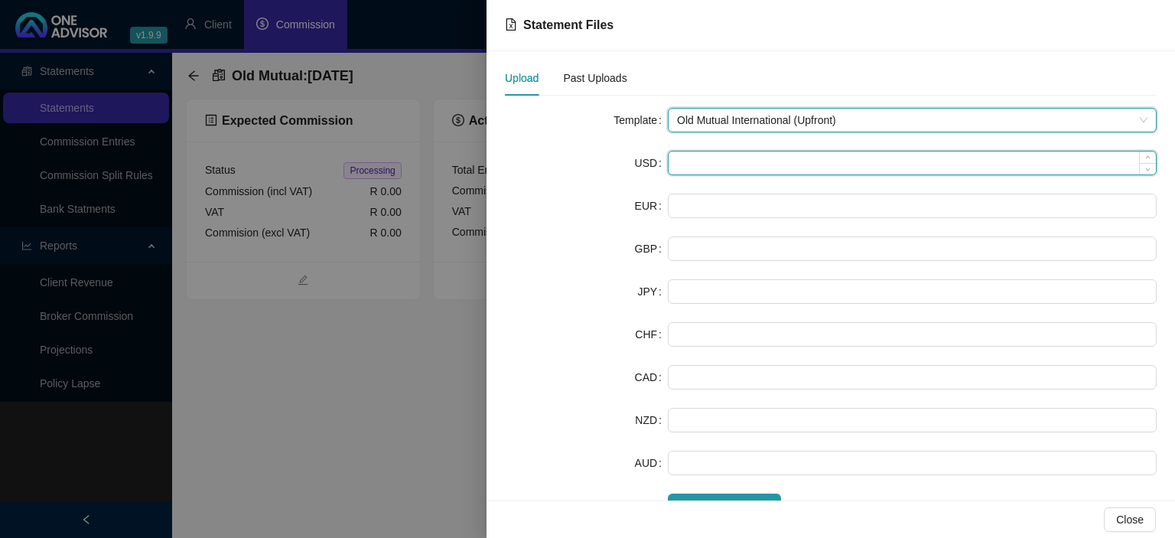
click at [736, 165] on input at bounding box center [912, 163] width 487 height 23
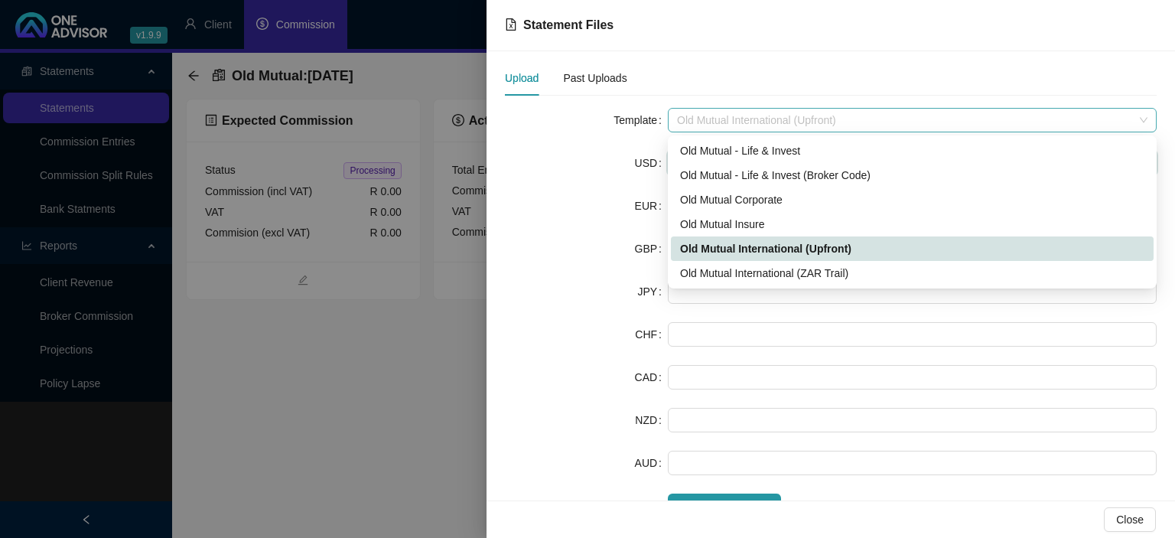
click at [730, 125] on span "Old Mutual International (Upfront)" at bounding box center [912, 120] width 471 height 23
click at [738, 272] on div "Old Mutual International (ZAR Trail)" at bounding box center [912, 273] width 464 height 17
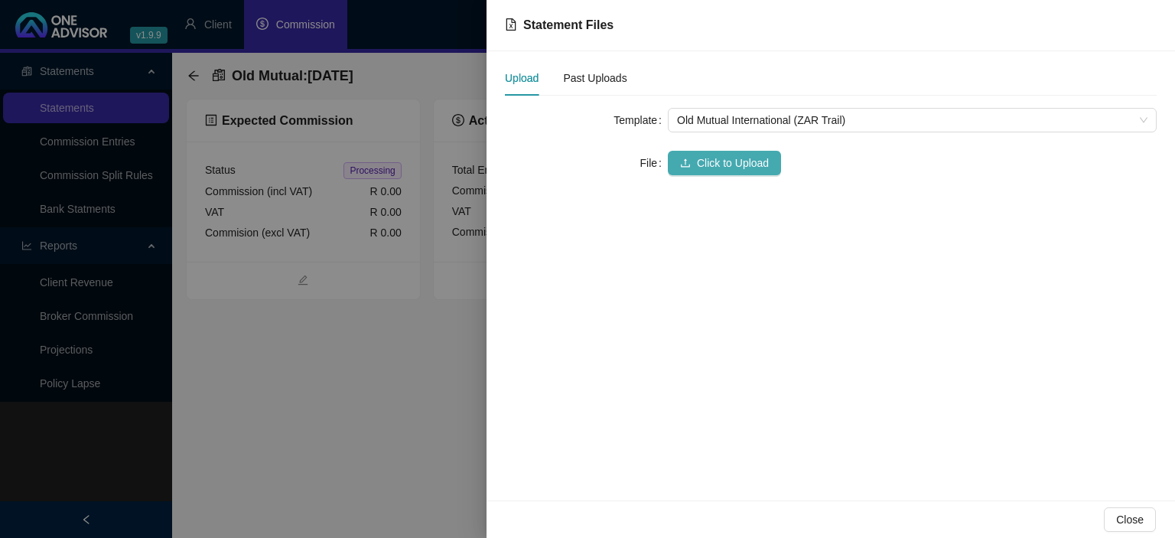
click at [728, 155] on span "Click to Upload" at bounding box center [733, 163] width 72 height 17
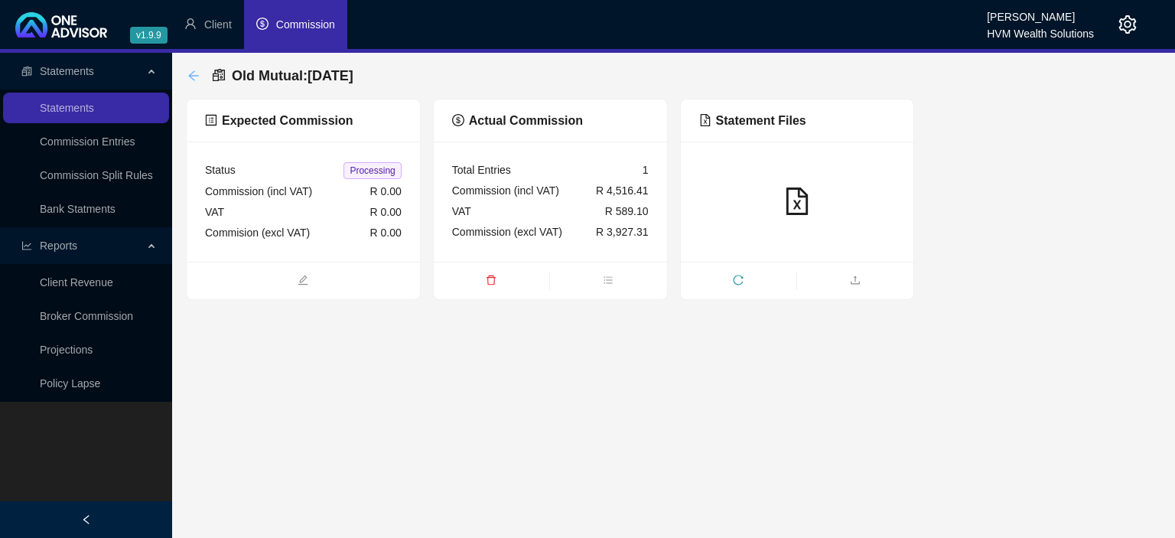
click at [197, 78] on icon "arrow-left" at bounding box center [193, 76] width 12 height 12
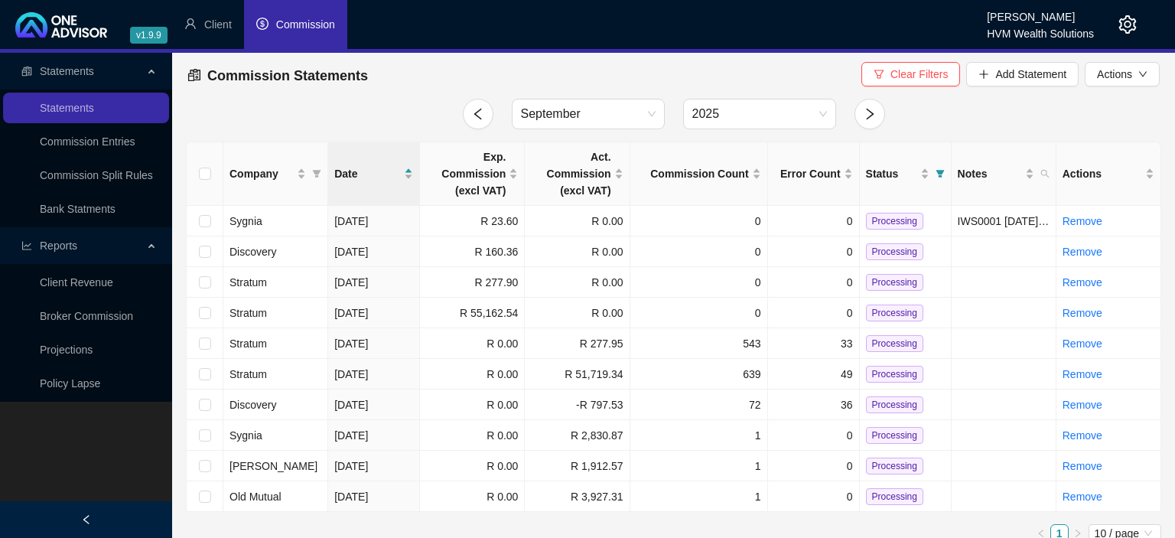
click at [1122, 29] on icon "setting" at bounding box center [1129, 24] width 18 height 18
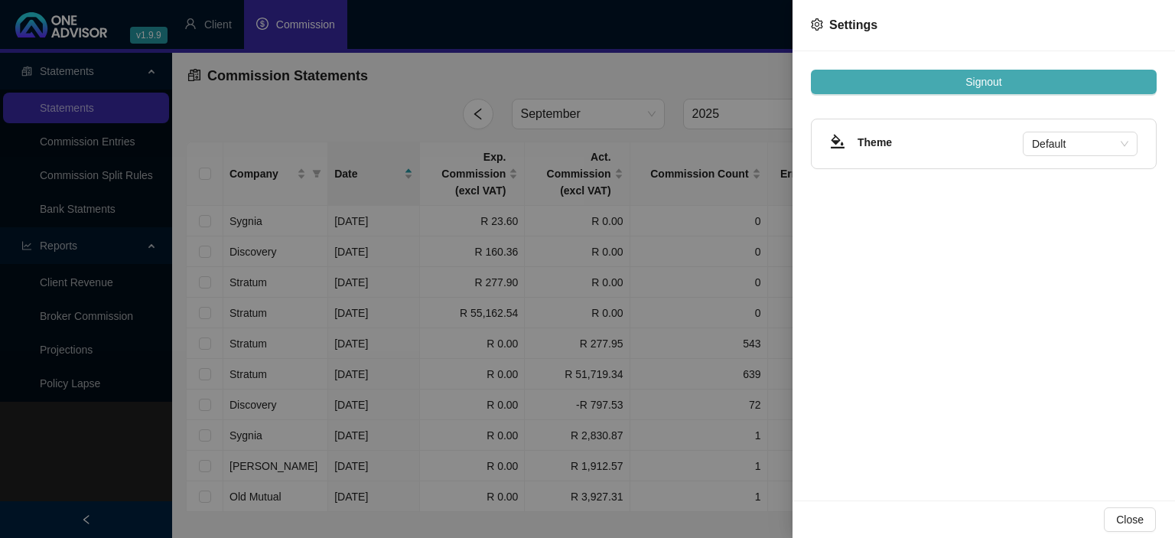
click at [1014, 80] on button "Signout" at bounding box center [984, 82] width 346 height 24
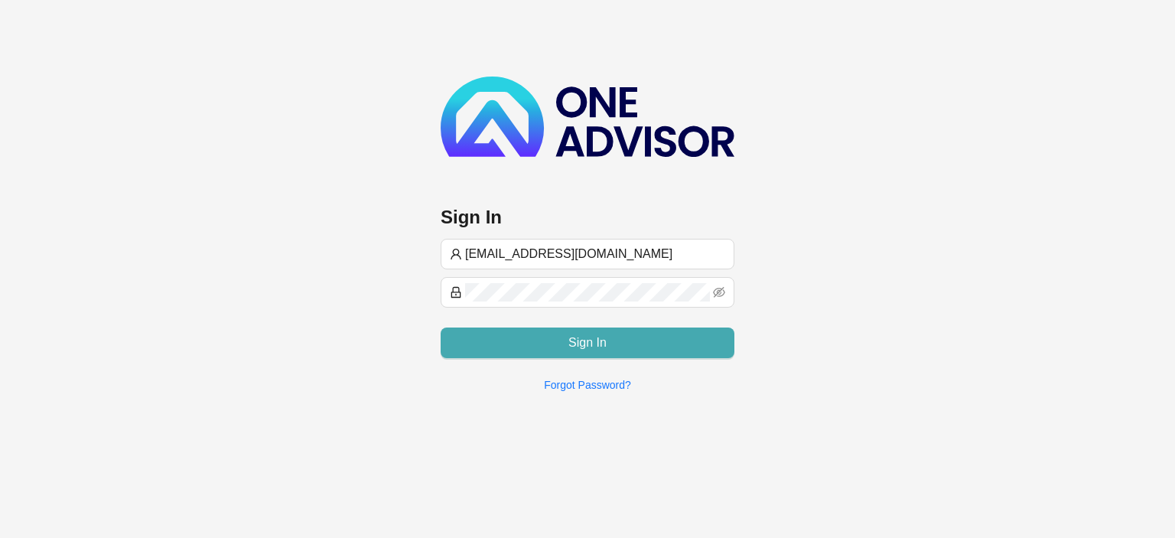
type input "[EMAIL_ADDRESS][DOMAIN_NAME]"
click at [555, 344] on button "Sign In" at bounding box center [588, 343] width 294 height 31
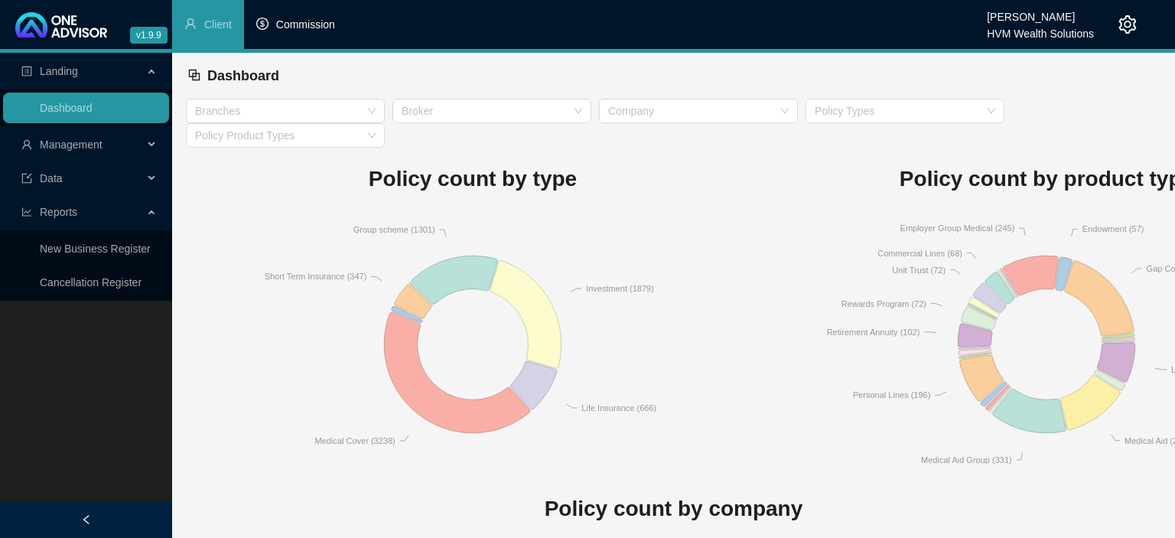
click at [299, 28] on span "Commission" at bounding box center [305, 24] width 59 height 12
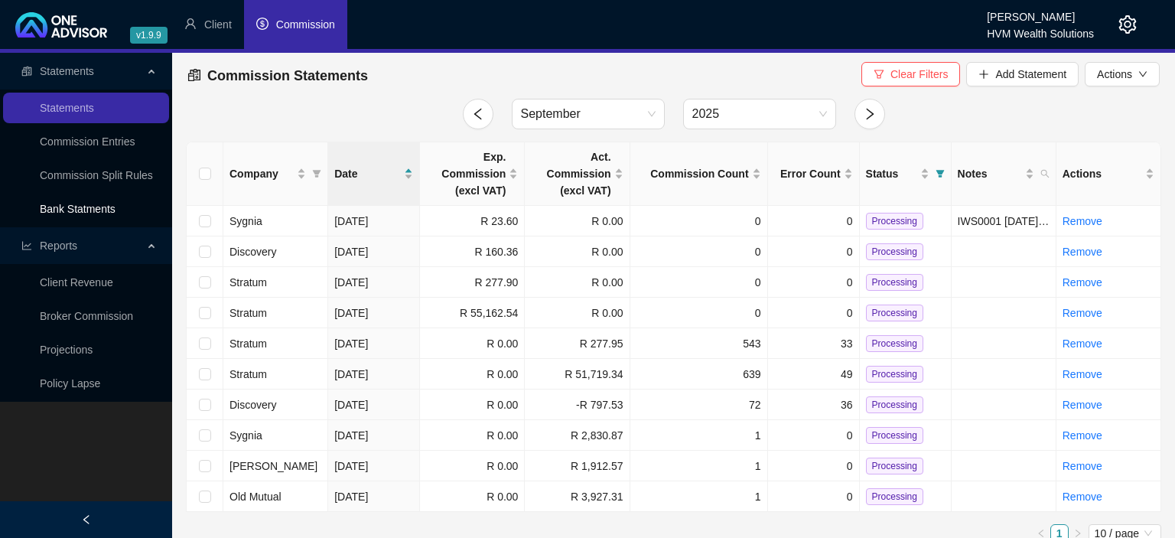
click at [87, 206] on link "Bank Statments" at bounding box center [78, 209] width 76 height 12
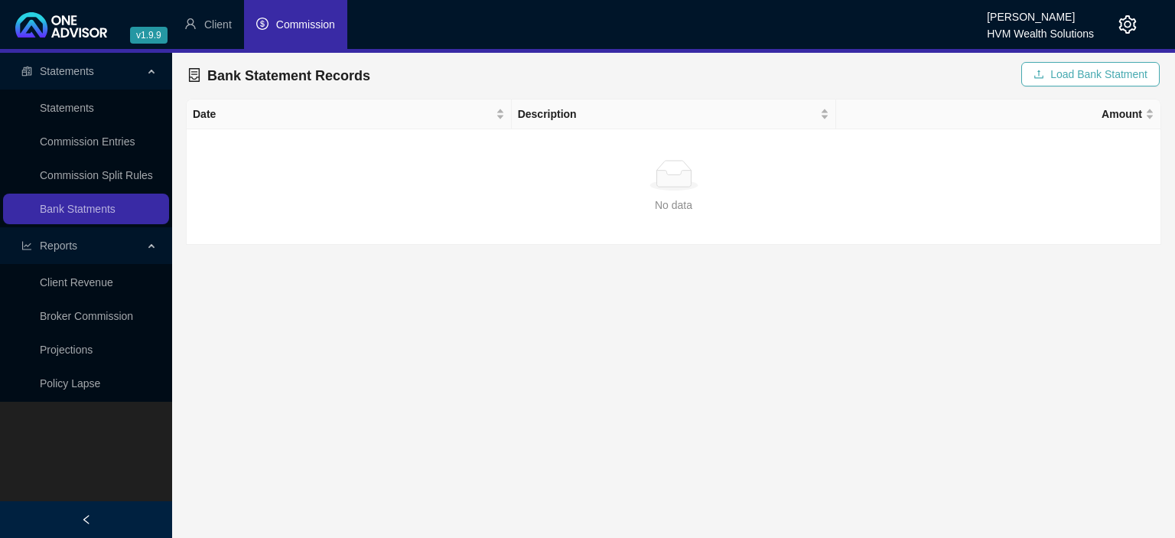
click at [1048, 77] on button "Load Bank Statment" at bounding box center [1091, 74] width 139 height 24
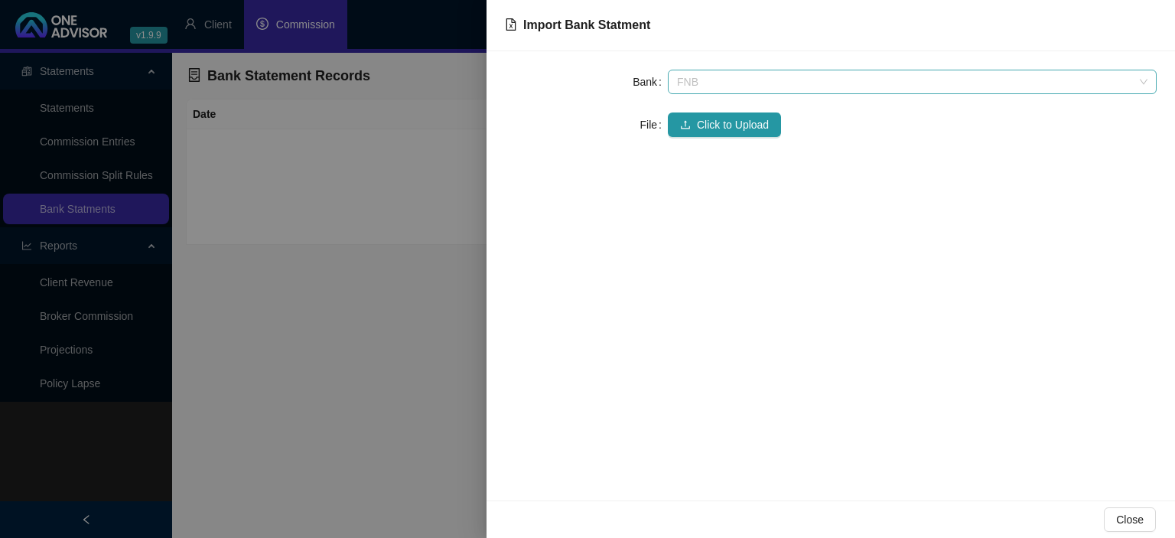
click at [669, 84] on div "FNB" at bounding box center [912, 82] width 489 height 24
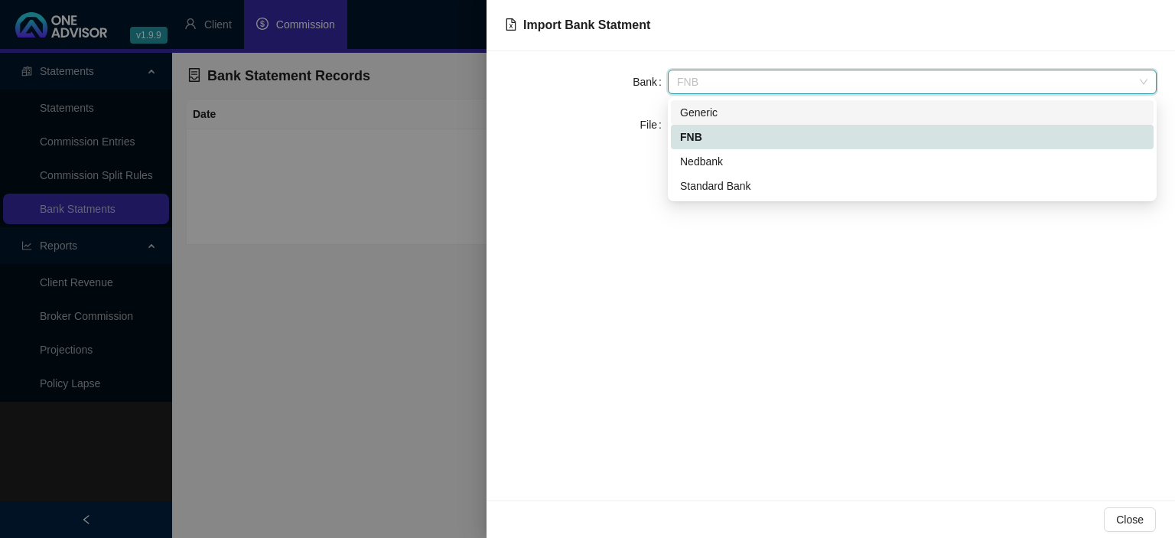
click at [704, 114] on div "Generic" at bounding box center [912, 112] width 464 height 17
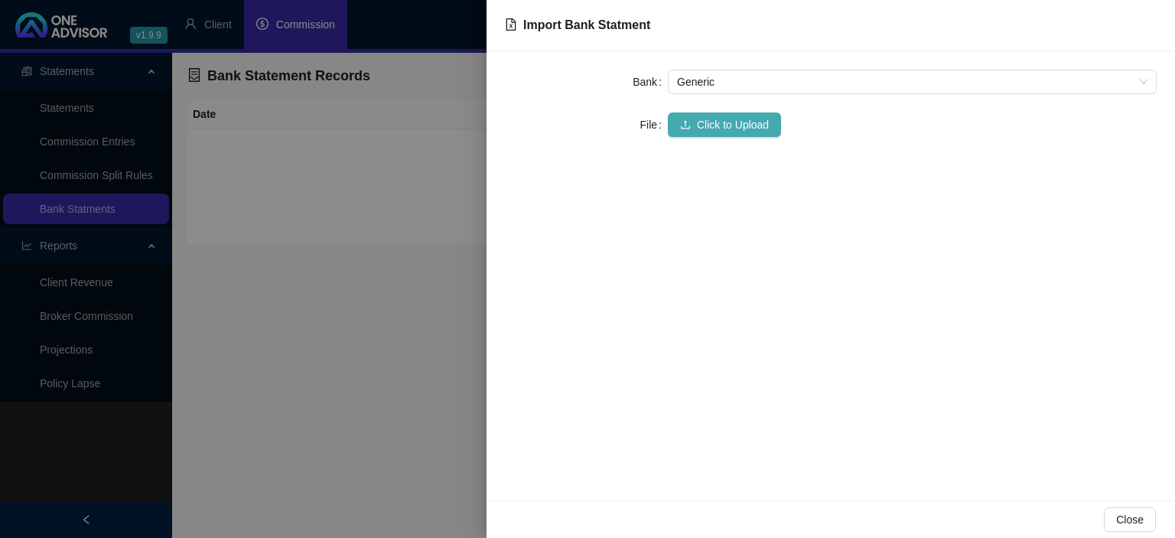
click at [694, 127] on button "Click to Upload" at bounding box center [724, 124] width 113 height 24
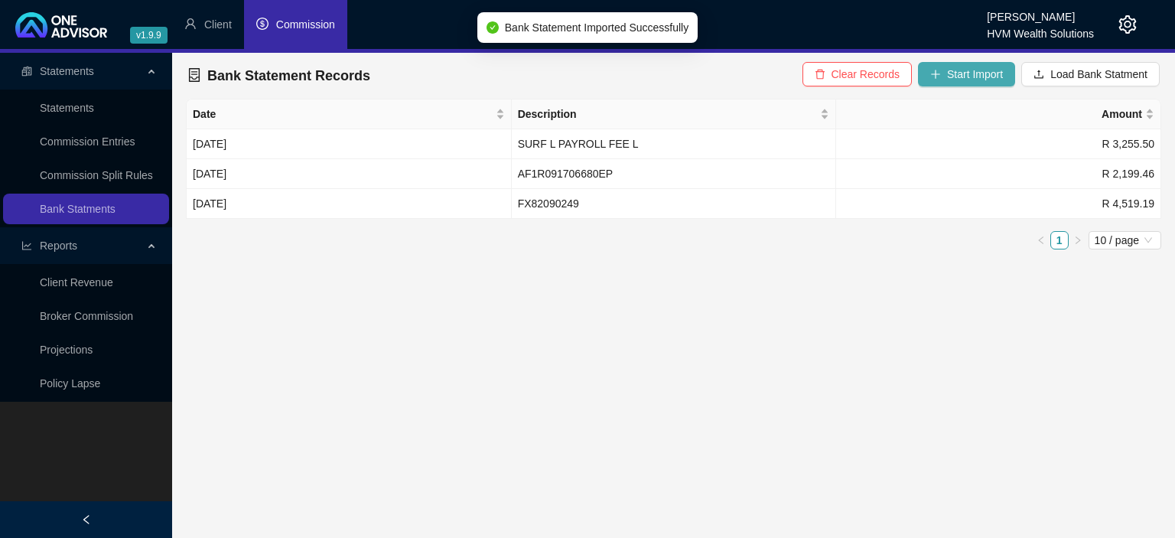
click at [950, 76] on button "Start Import" at bounding box center [966, 74] width 97 height 24
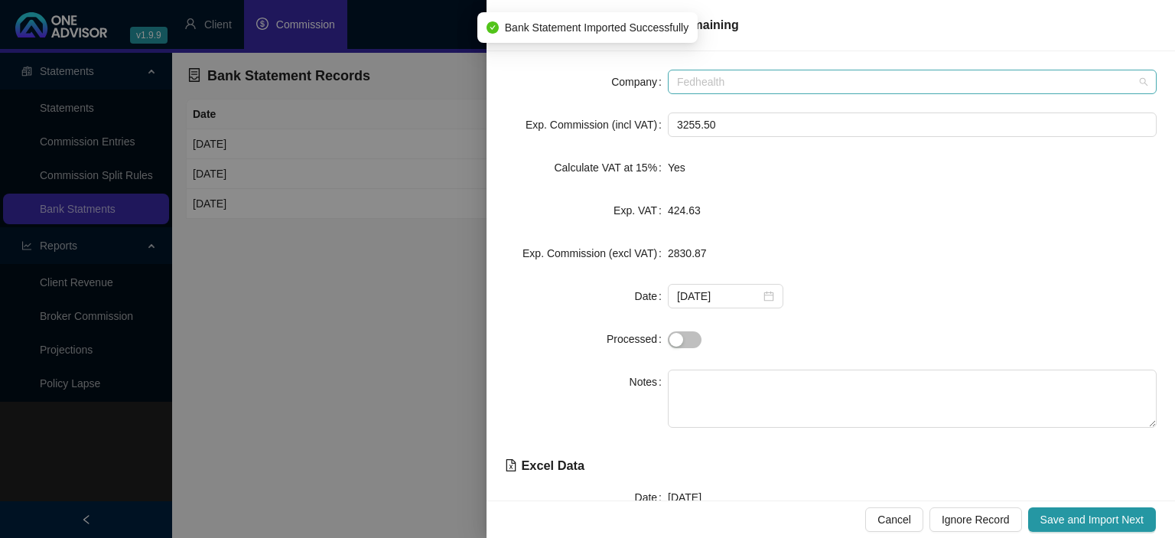
click at [714, 84] on span "Fedhealth" at bounding box center [912, 81] width 471 height 23
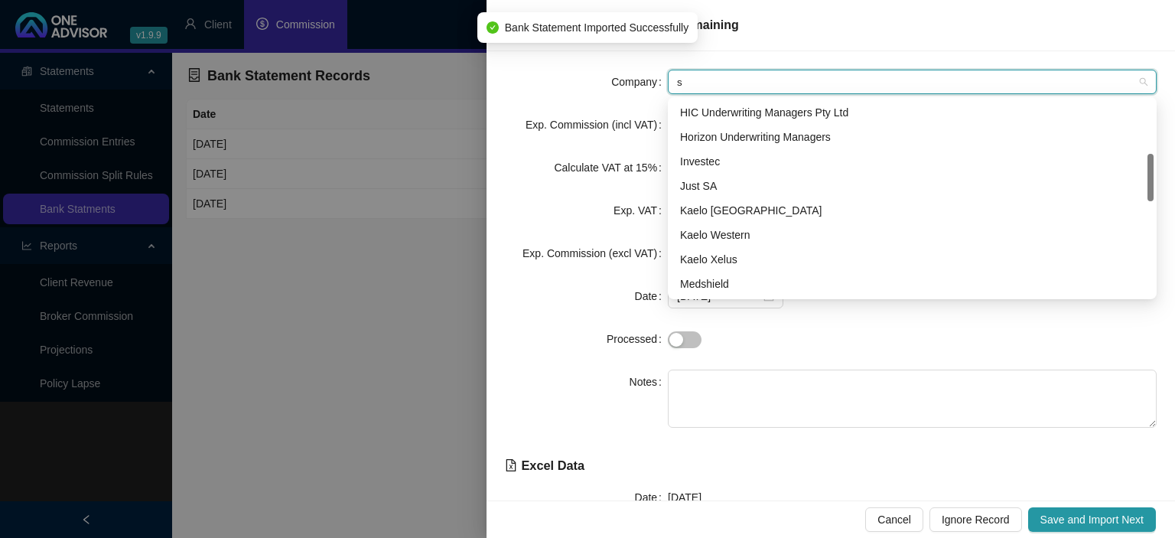
type input "sy"
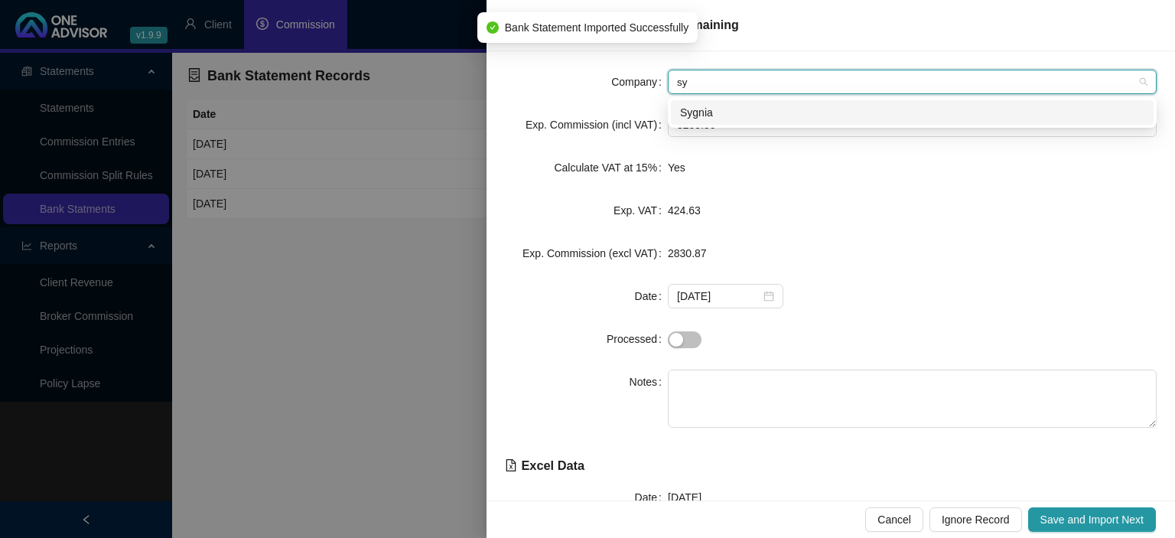
click at [714, 106] on div "Sygnia" at bounding box center [912, 112] width 464 height 17
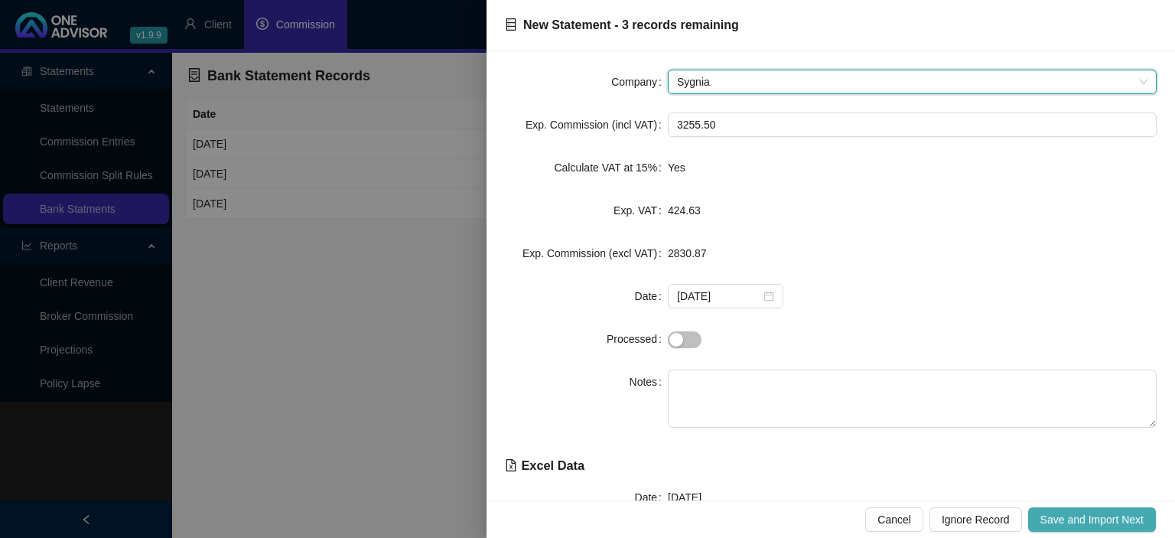
click at [1056, 522] on span "Save and Import Next" at bounding box center [1092, 519] width 103 height 17
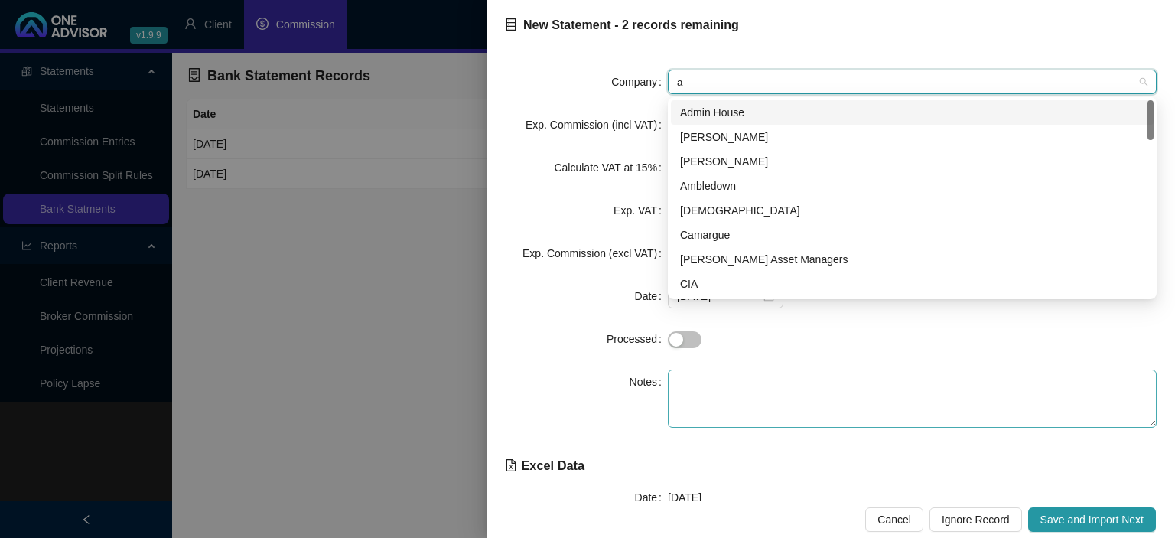
type input "al"
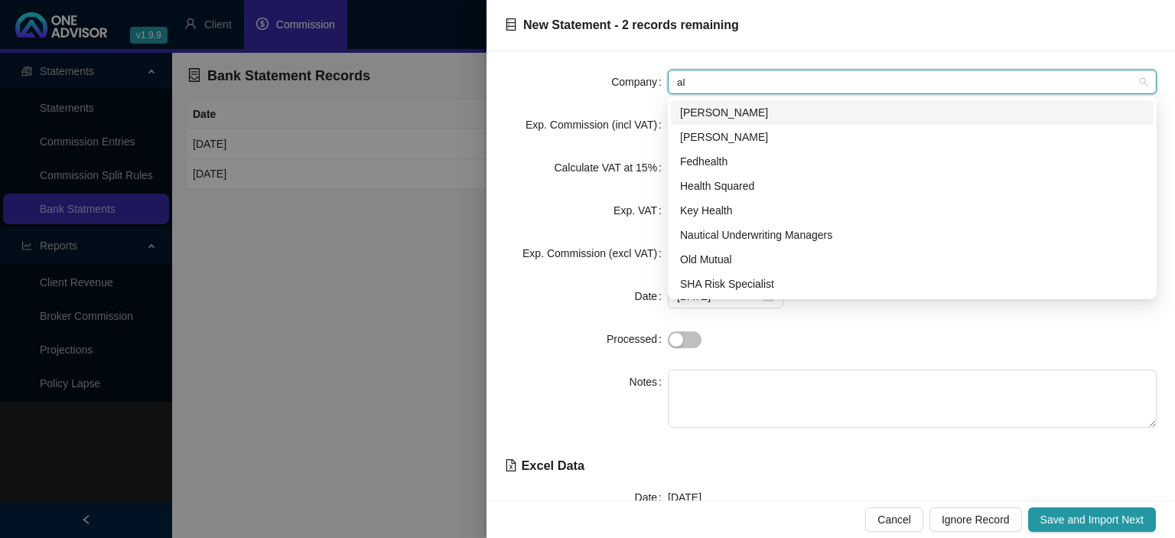
click at [739, 109] on div "[PERSON_NAME]" at bounding box center [912, 112] width 464 height 17
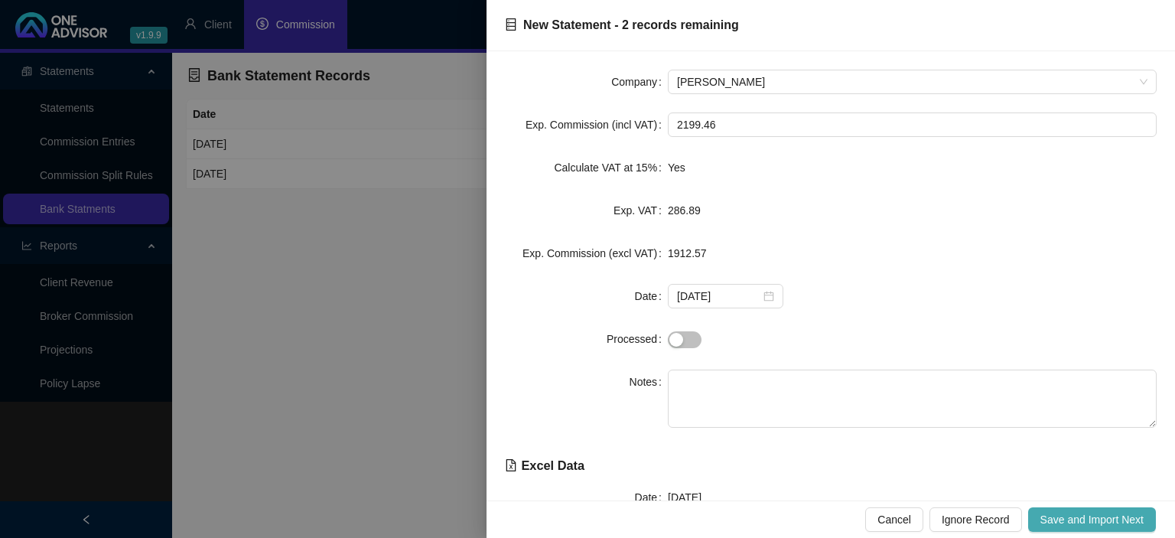
click at [1074, 514] on span "Save and Import Next" at bounding box center [1092, 519] width 103 height 17
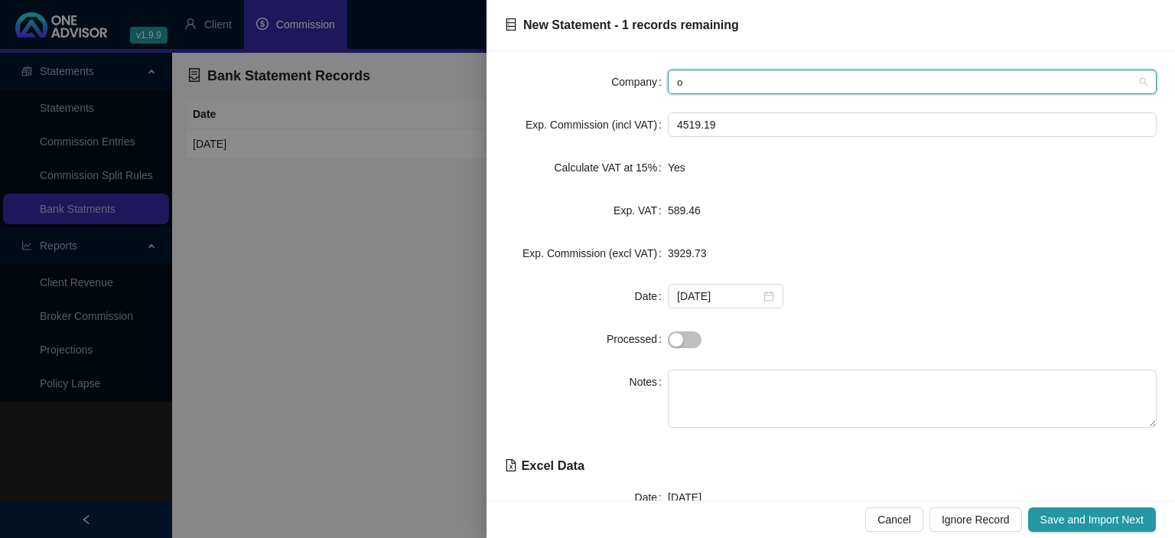
type input "ol"
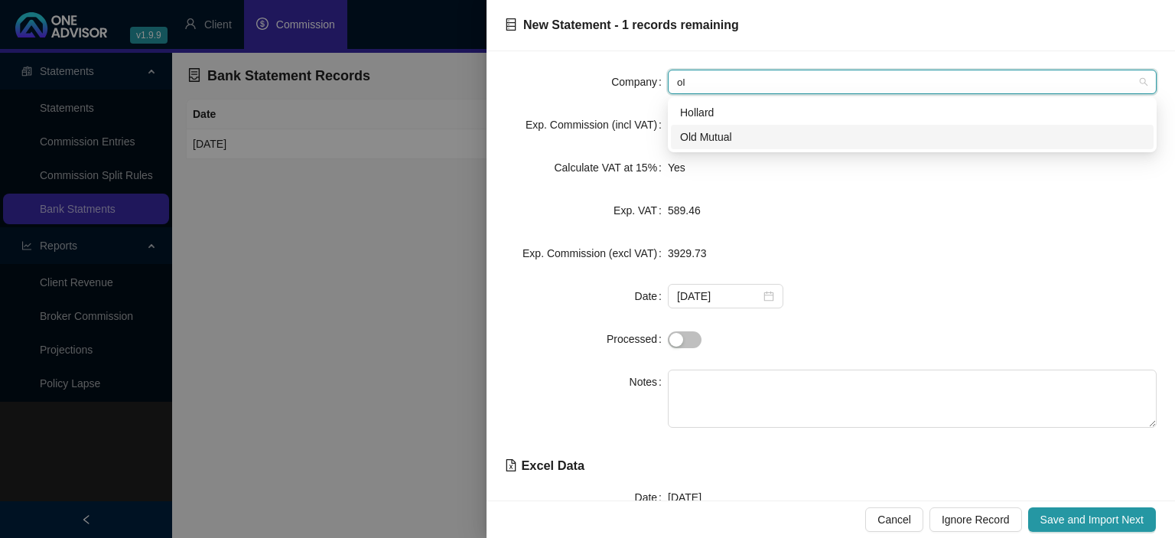
click at [718, 131] on div "Old Mutual" at bounding box center [912, 137] width 464 height 17
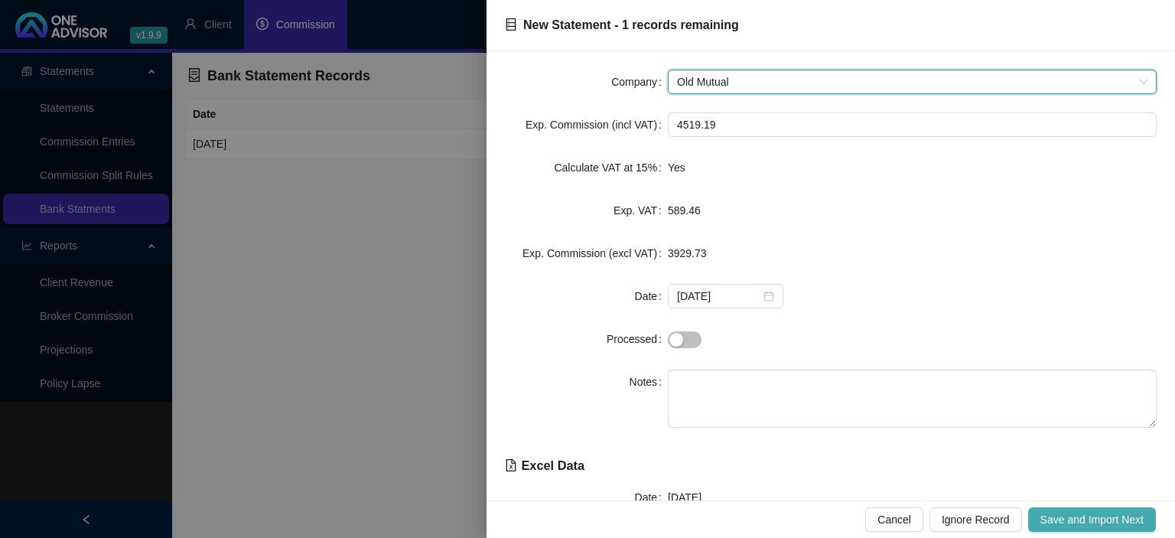
click at [1039, 510] on button "Save and Import Next" at bounding box center [1092, 519] width 128 height 24
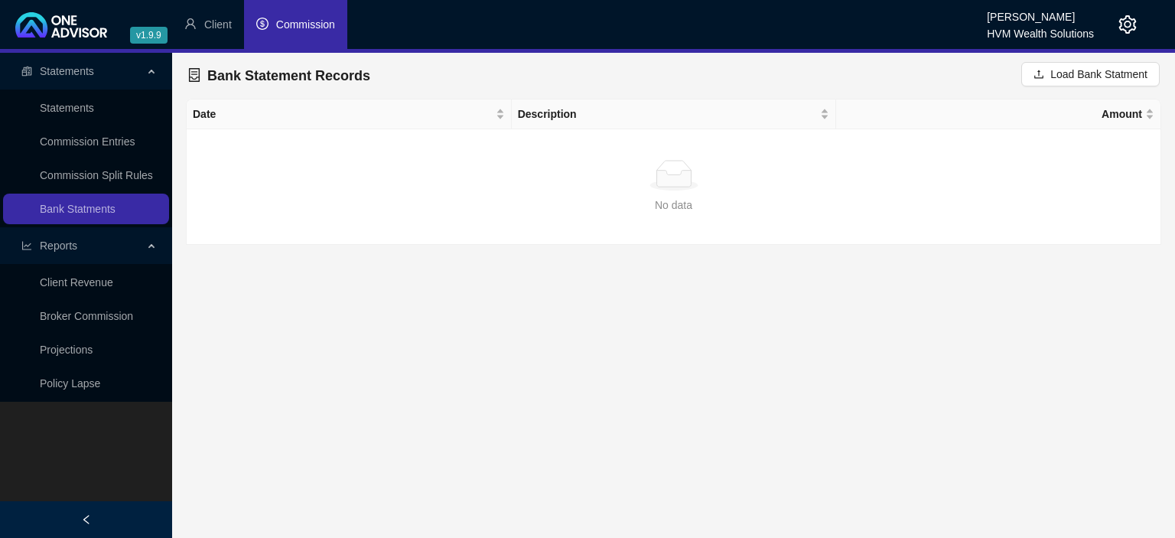
click at [274, 24] on li "Commission" at bounding box center [295, 24] width 103 height 49
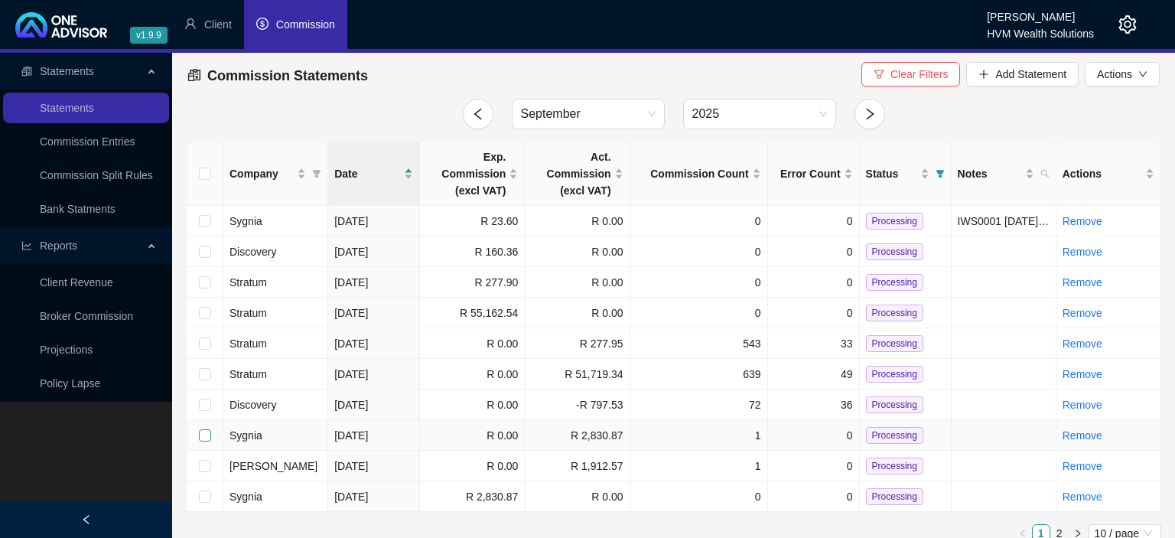
click at [202, 436] on input "checkbox" at bounding box center [205, 435] width 12 height 12
checkbox input "true"
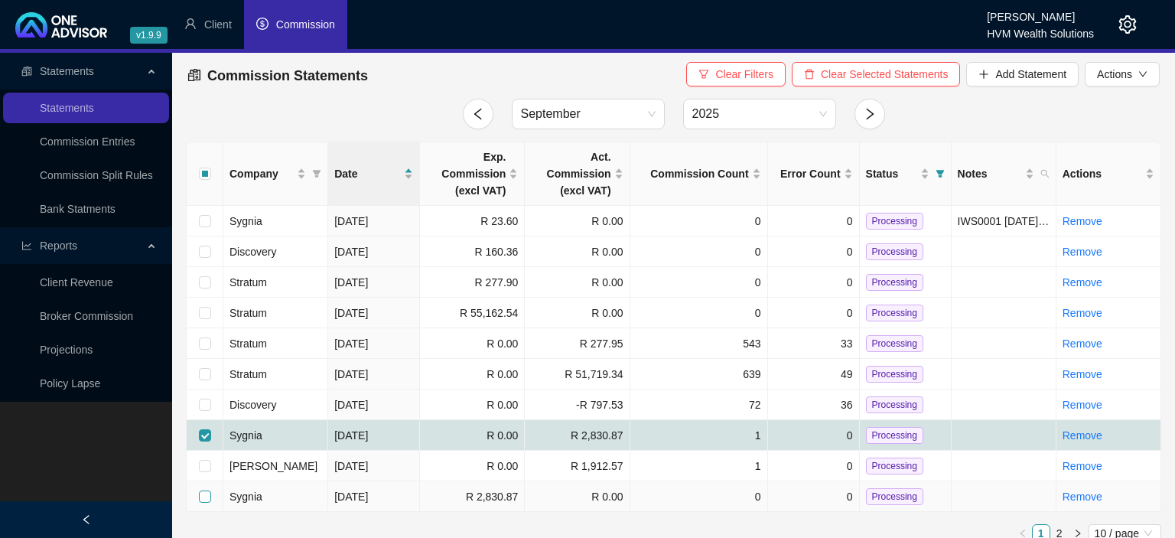
click at [201, 500] on input "checkbox" at bounding box center [205, 497] width 12 height 12
checkbox input "true"
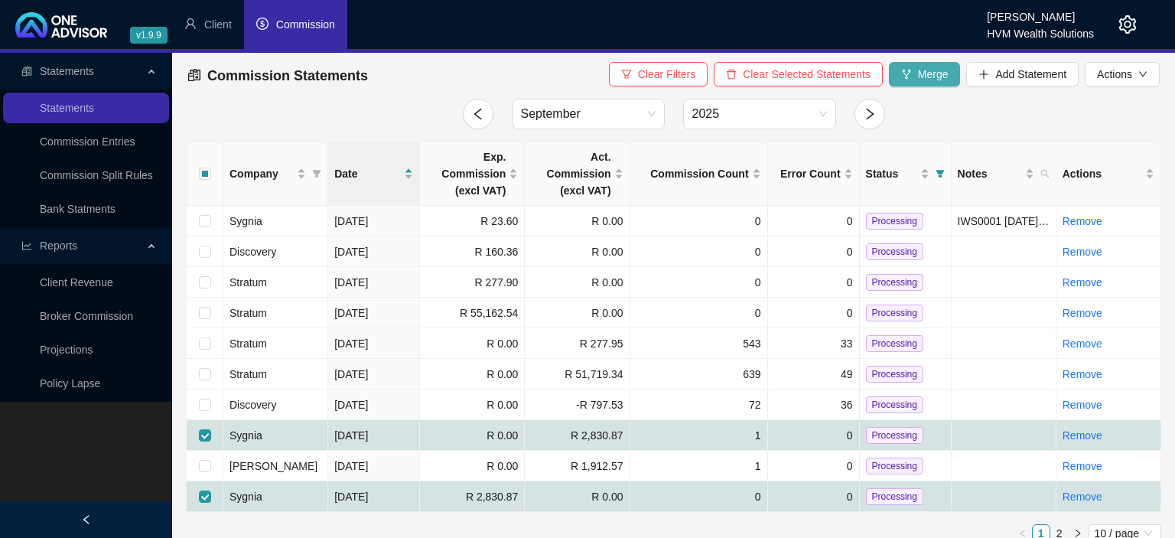
click at [921, 82] on span "Merge" at bounding box center [933, 74] width 31 height 17
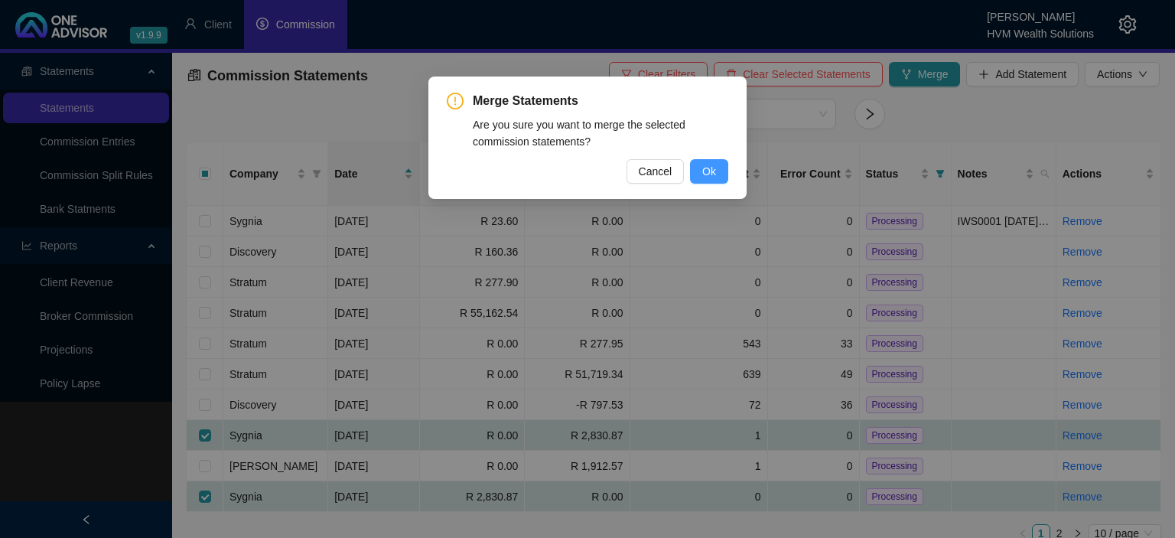
click at [702, 170] on button "Ok" at bounding box center [709, 171] width 38 height 24
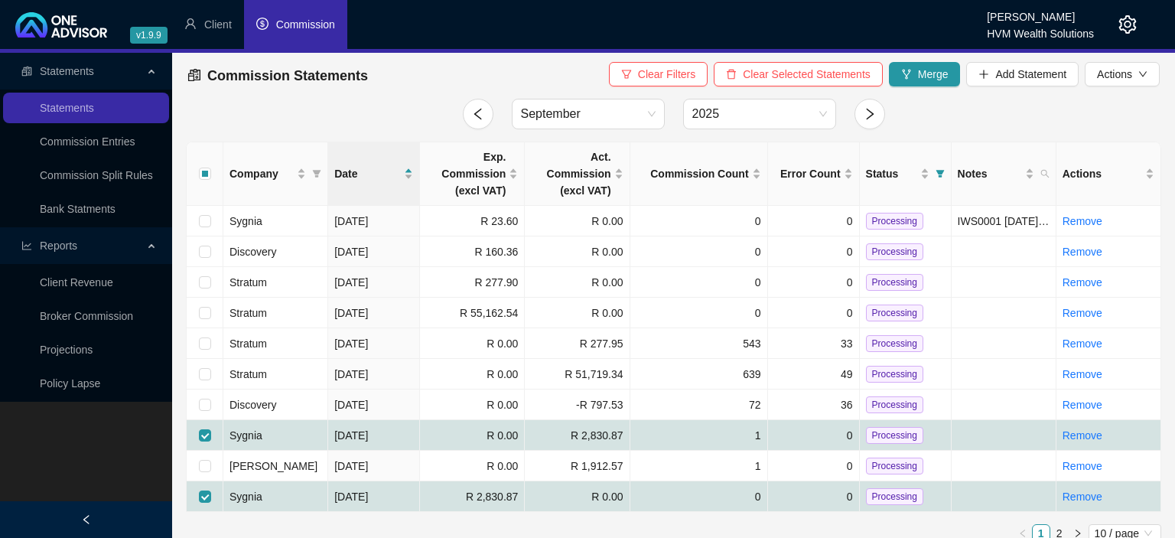
checkbox input "false"
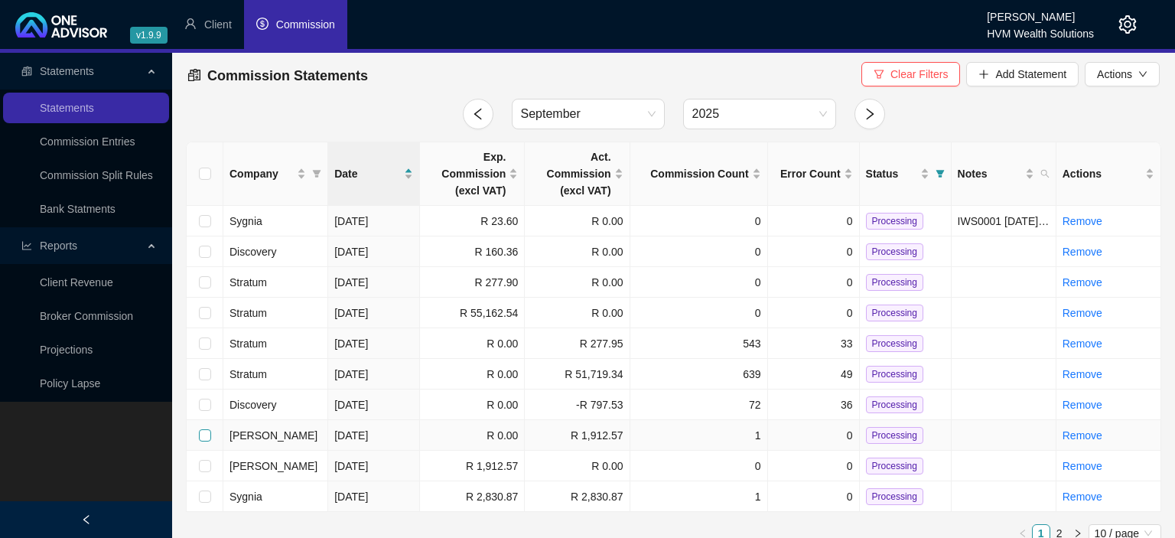
click at [208, 432] on input "checkbox" at bounding box center [205, 435] width 12 height 12
checkbox input "true"
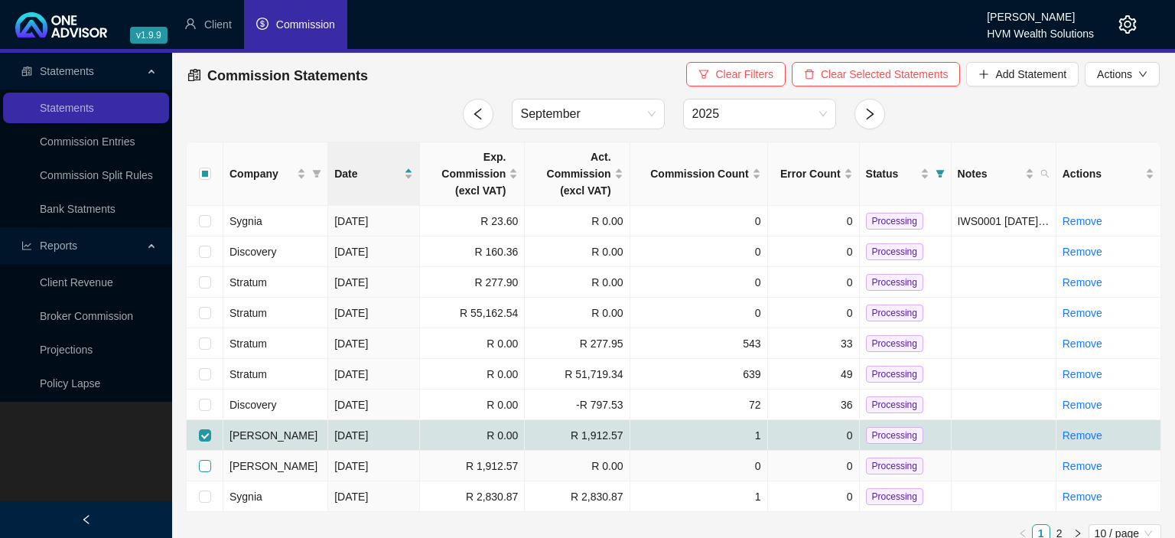
click at [204, 466] on input "checkbox" at bounding box center [205, 466] width 12 height 12
checkbox input "true"
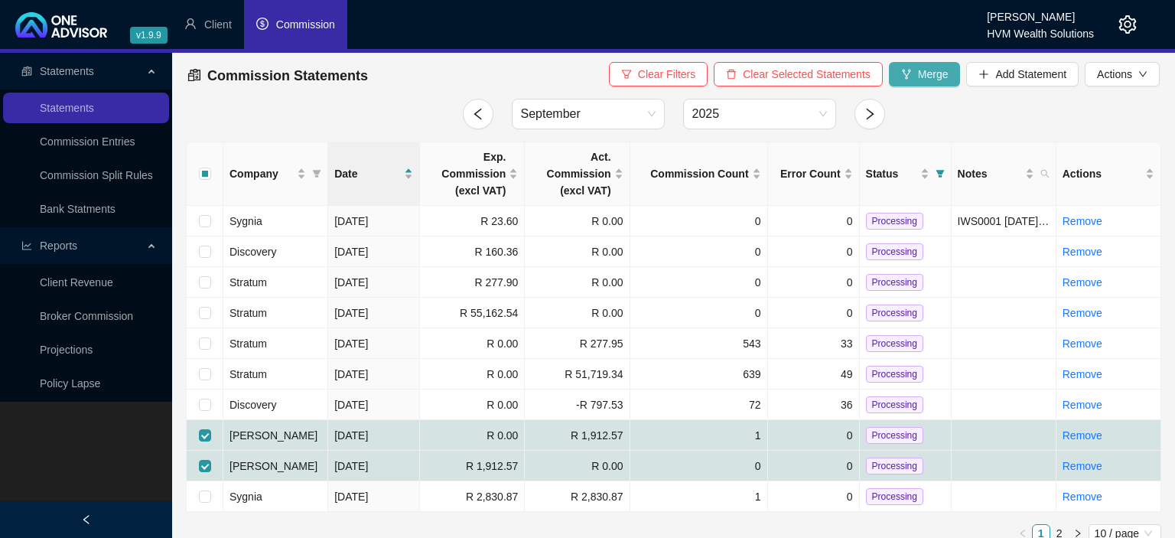
click at [923, 72] on span "Merge" at bounding box center [933, 74] width 31 height 17
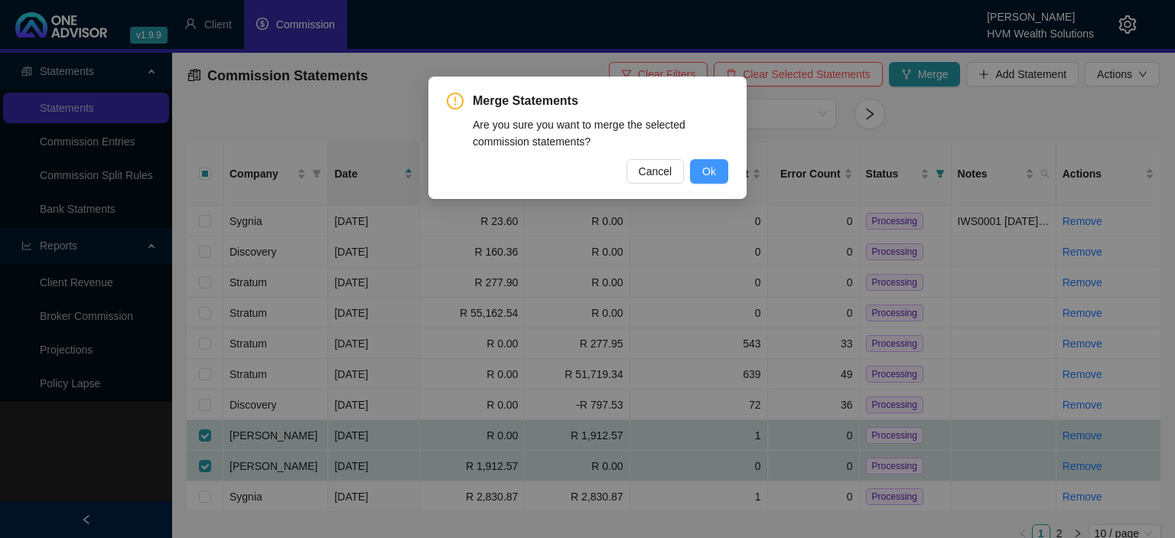
click at [701, 168] on button "Ok" at bounding box center [709, 171] width 38 height 24
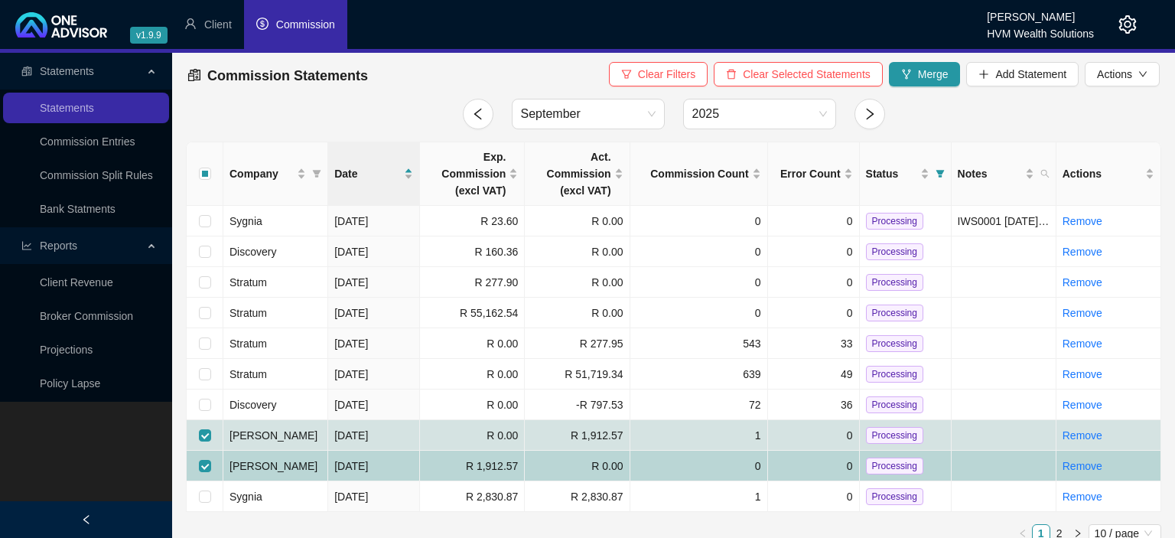
checkbox input "false"
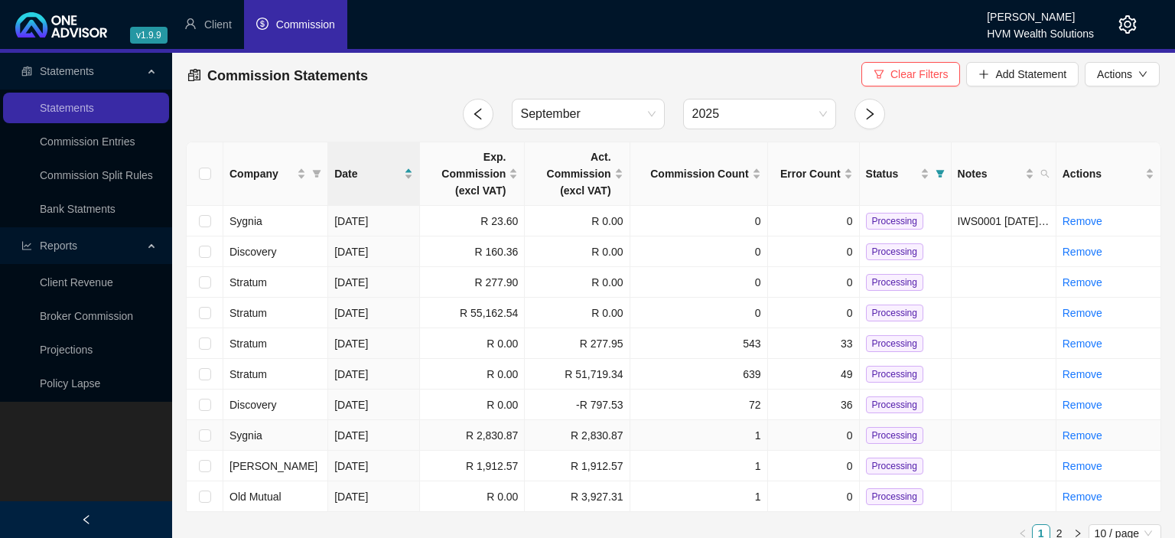
click at [868, 435] on span "Processing" at bounding box center [894, 435] width 57 height 17
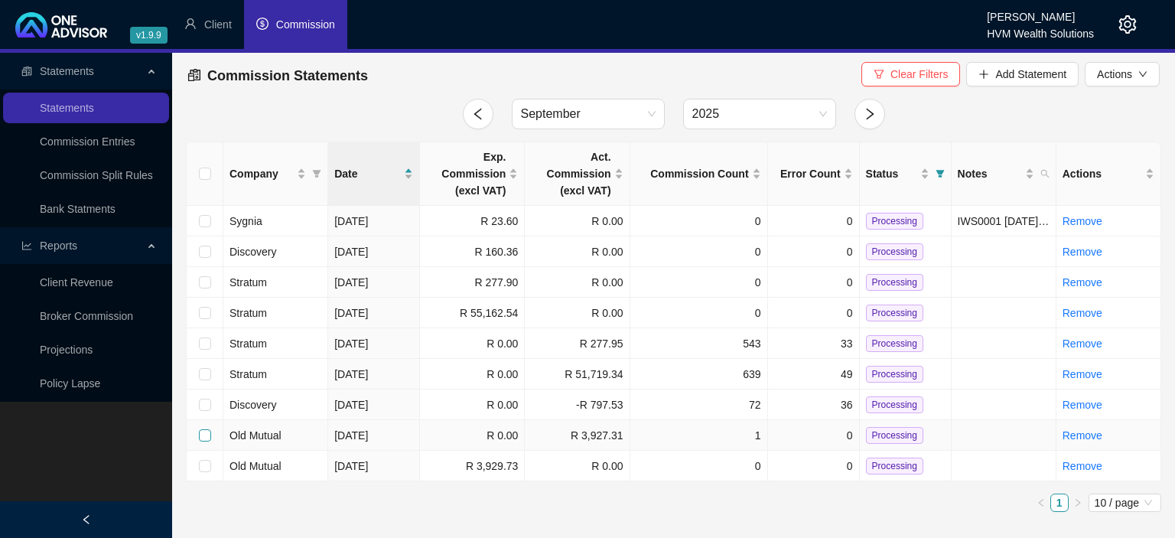
click at [204, 432] on input "checkbox" at bounding box center [205, 435] width 12 height 12
checkbox input "true"
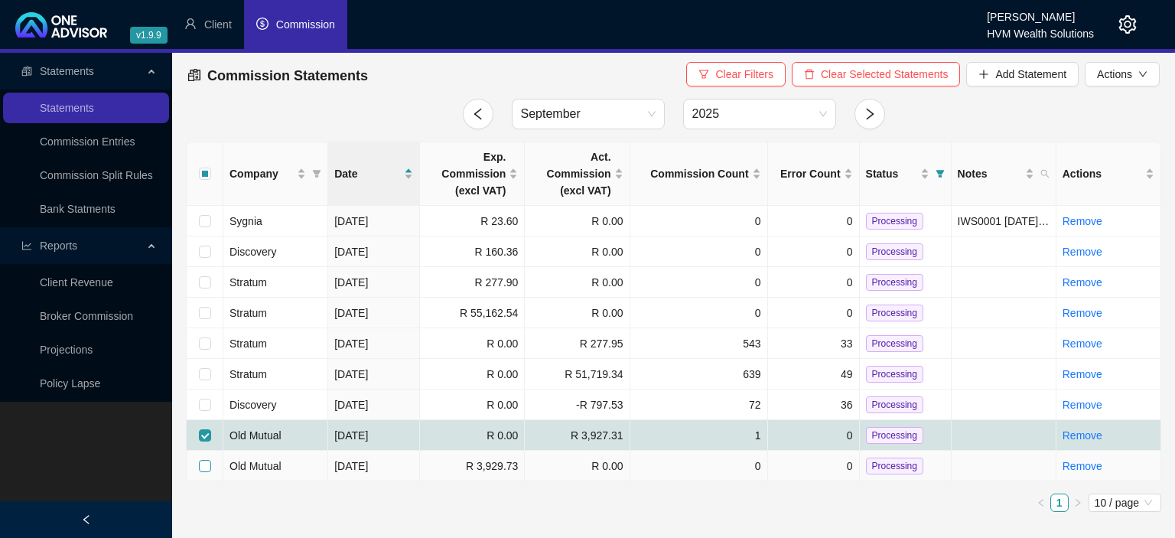
click at [202, 463] on input "checkbox" at bounding box center [205, 466] width 12 height 12
checkbox input "true"
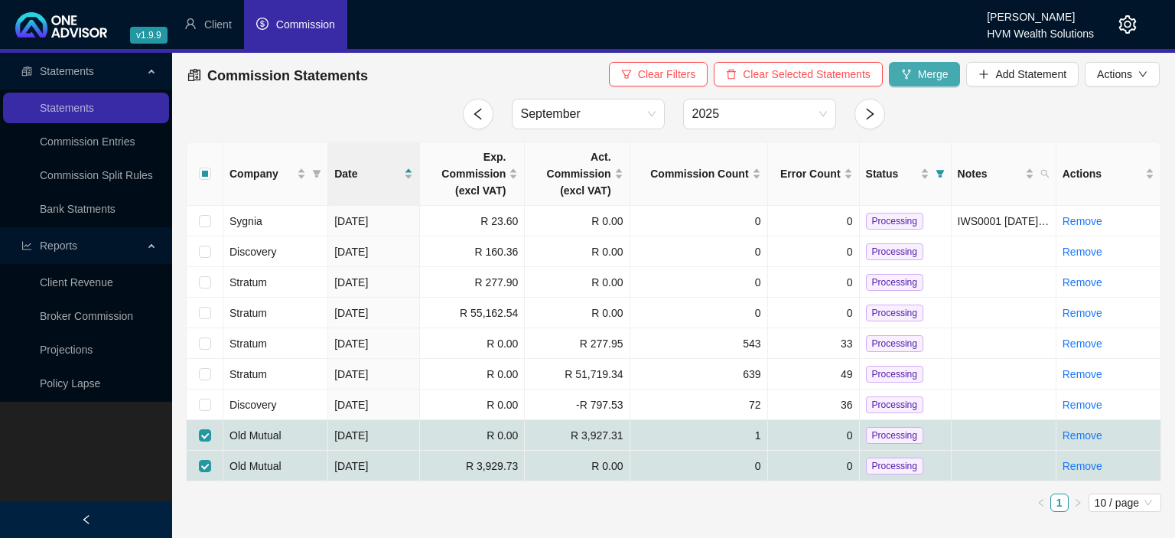
click at [945, 70] on span "Merge" at bounding box center [933, 74] width 31 height 17
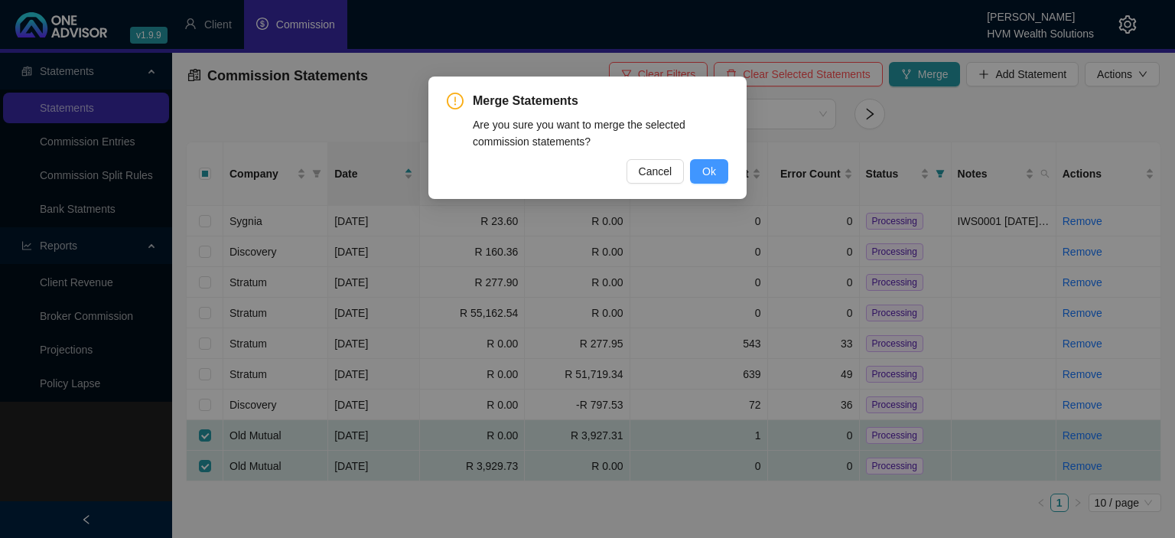
click at [700, 165] on button "Ok" at bounding box center [709, 171] width 38 height 24
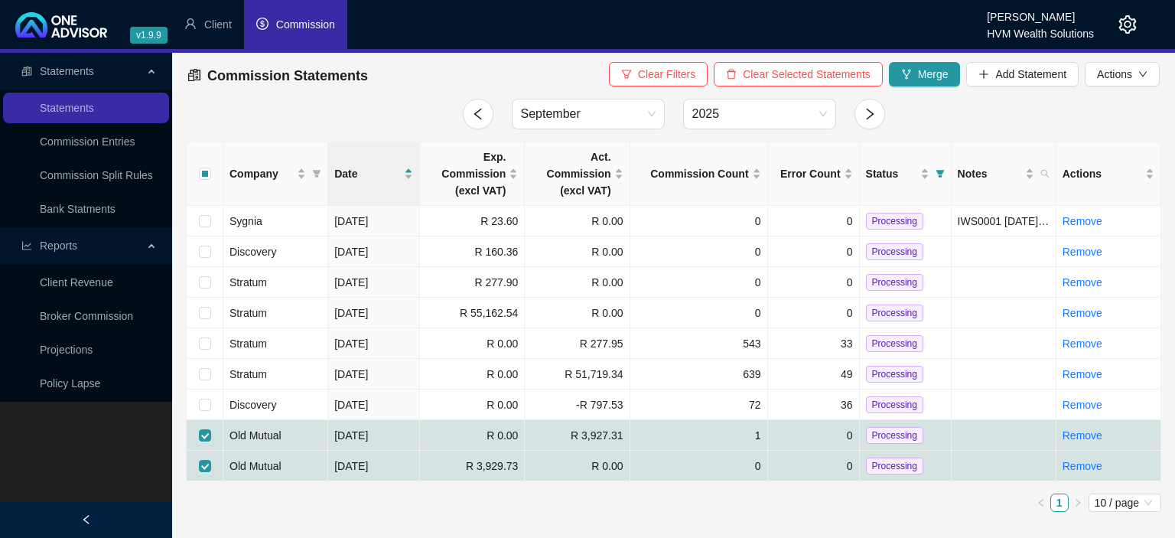
checkbox input "false"
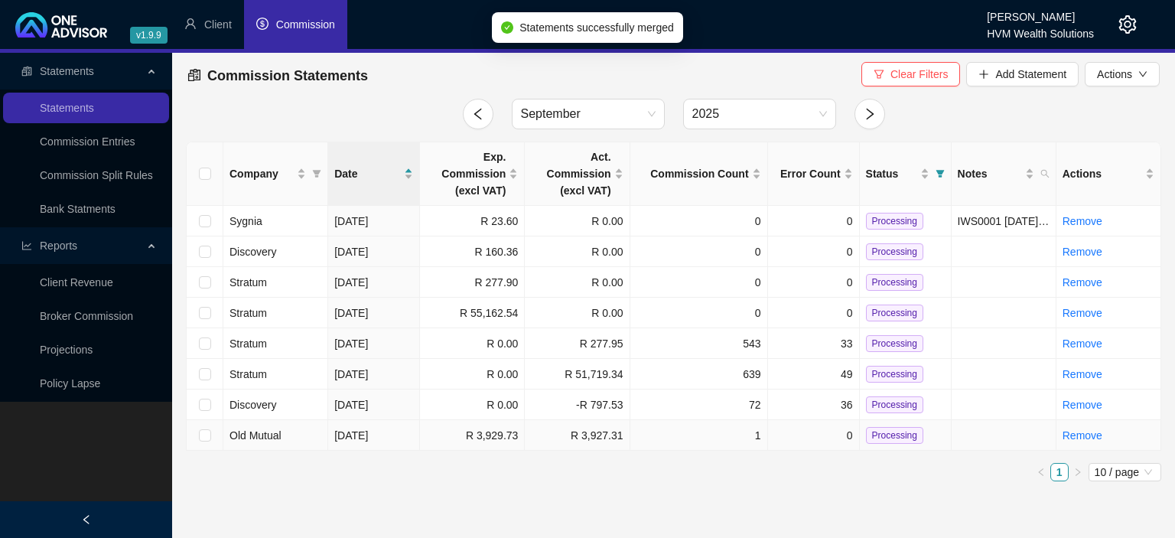
click at [891, 438] on span "Processing" at bounding box center [894, 435] width 57 height 17
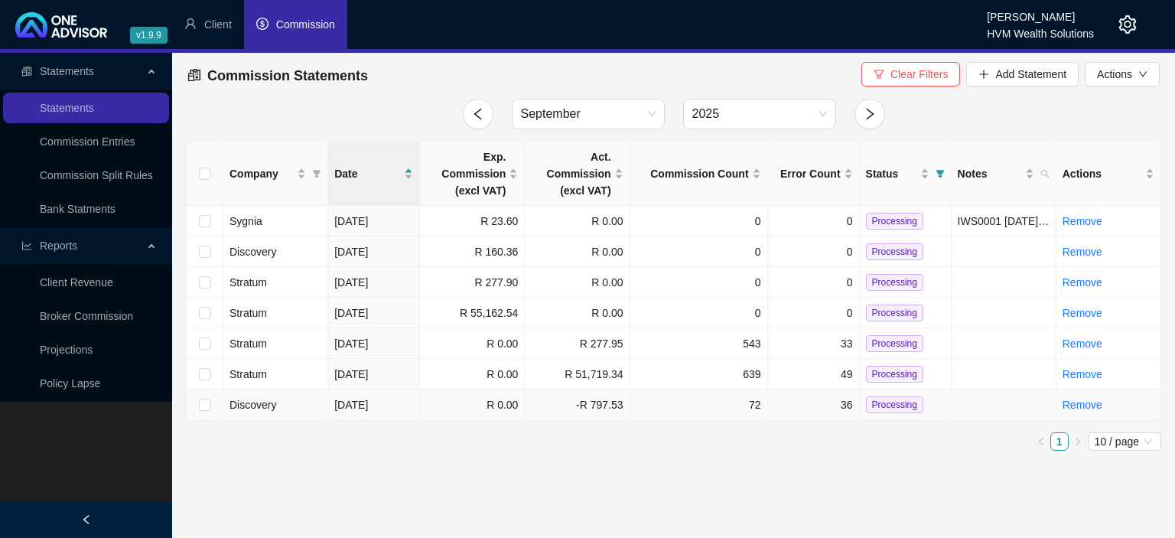
click at [677, 410] on td "72" at bounding box center [700, 405] width 138 height 31
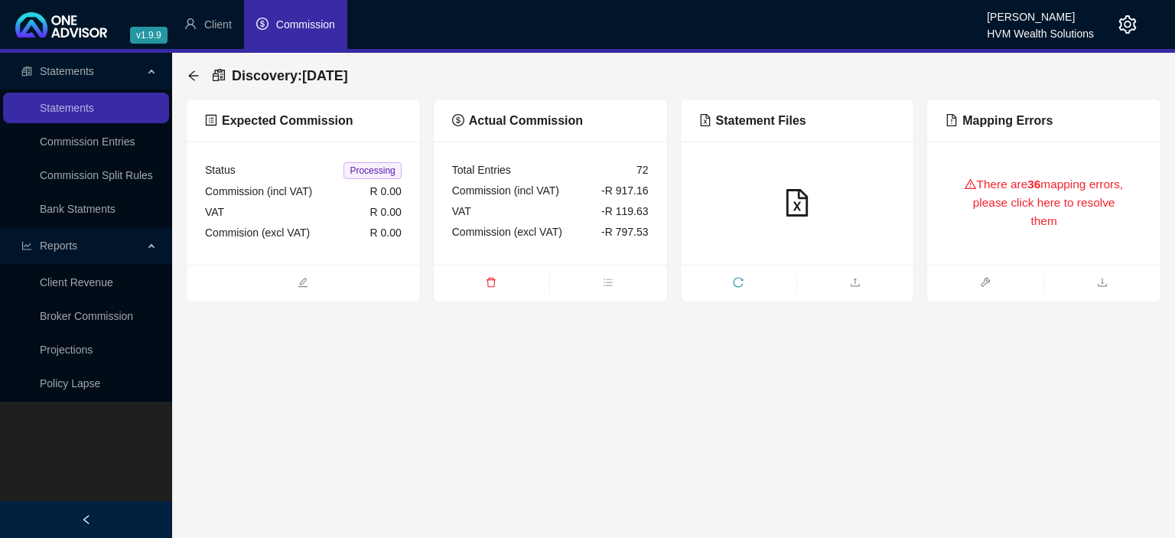
click at [966, 204] on div "There are 36 mapping errors, please click here to resolve them" at bounding box center [1044, 203] width 197 height 86
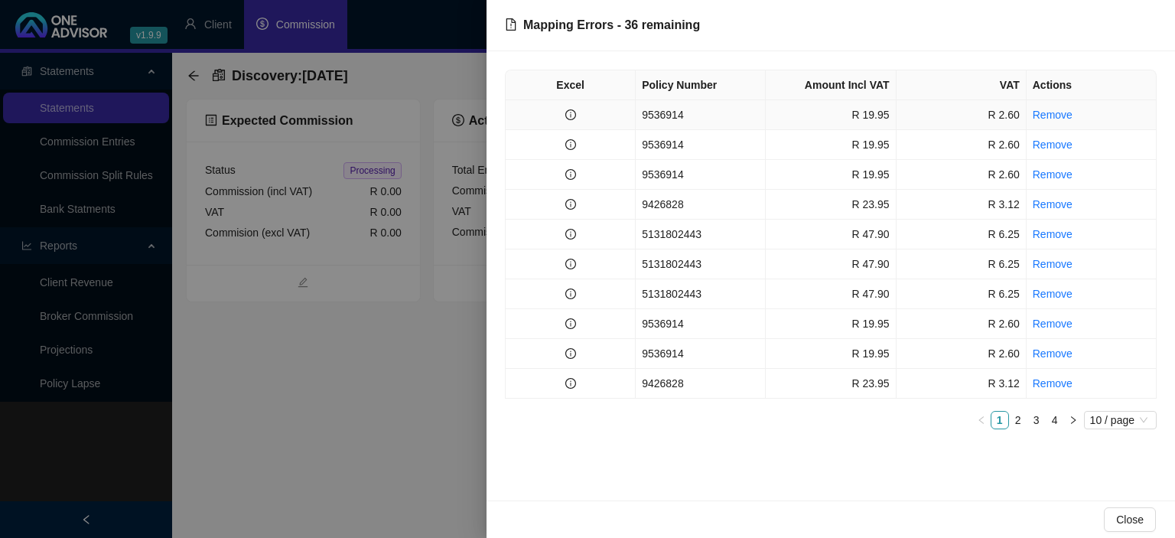
click at [673, 119] on td "9536914" at bounding box center [701, 115] width 130 height 30
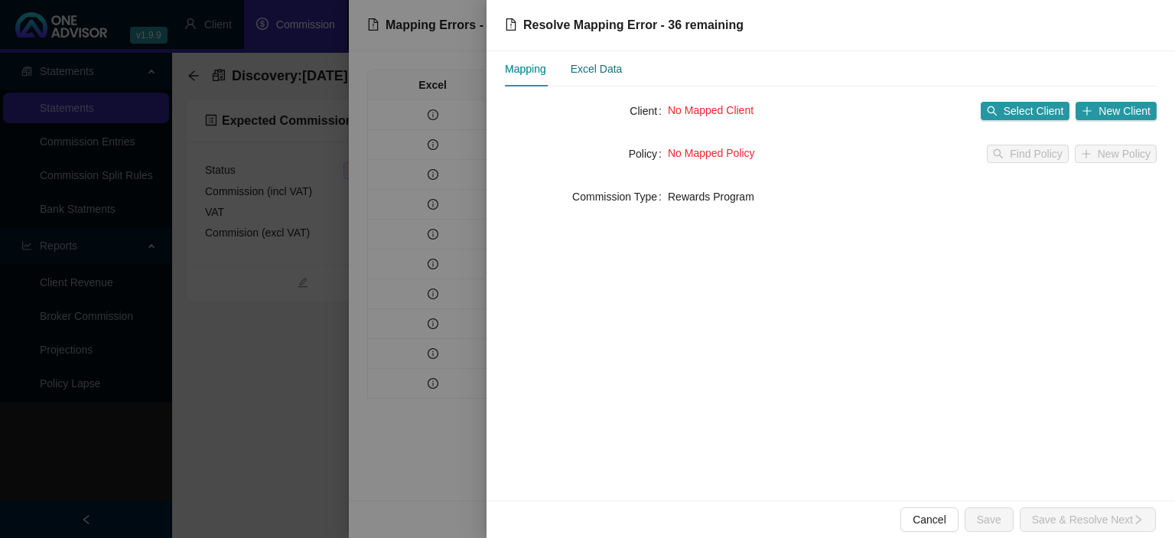
click at [604, 75] on div "Excel Data" at bounding box center [597, 68] width 52 height 17
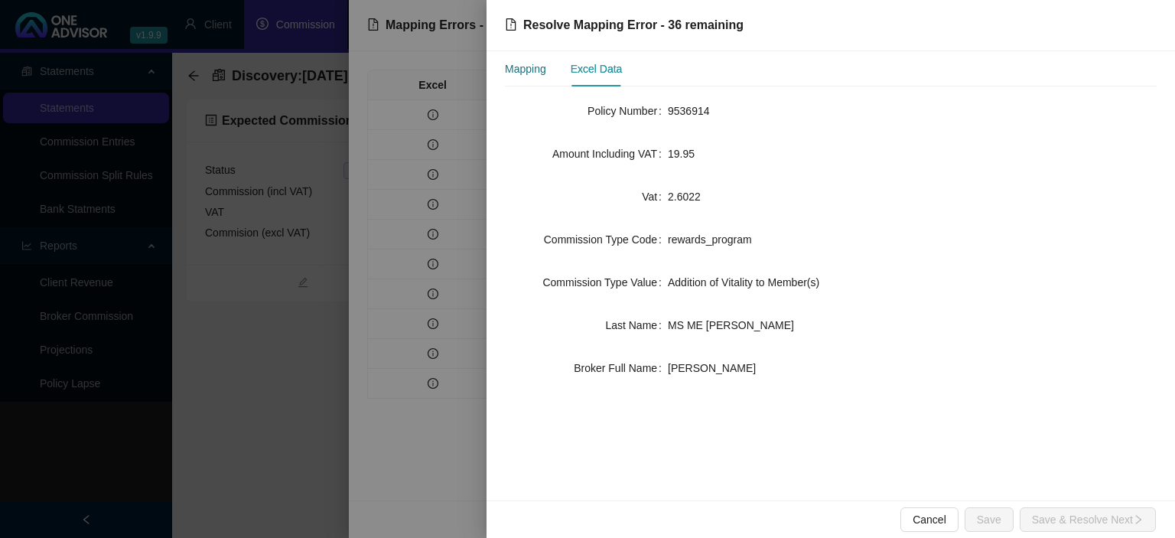
click at [541, 75] on div "Mapping" at bounding box center [525, 68] width 41 height 17
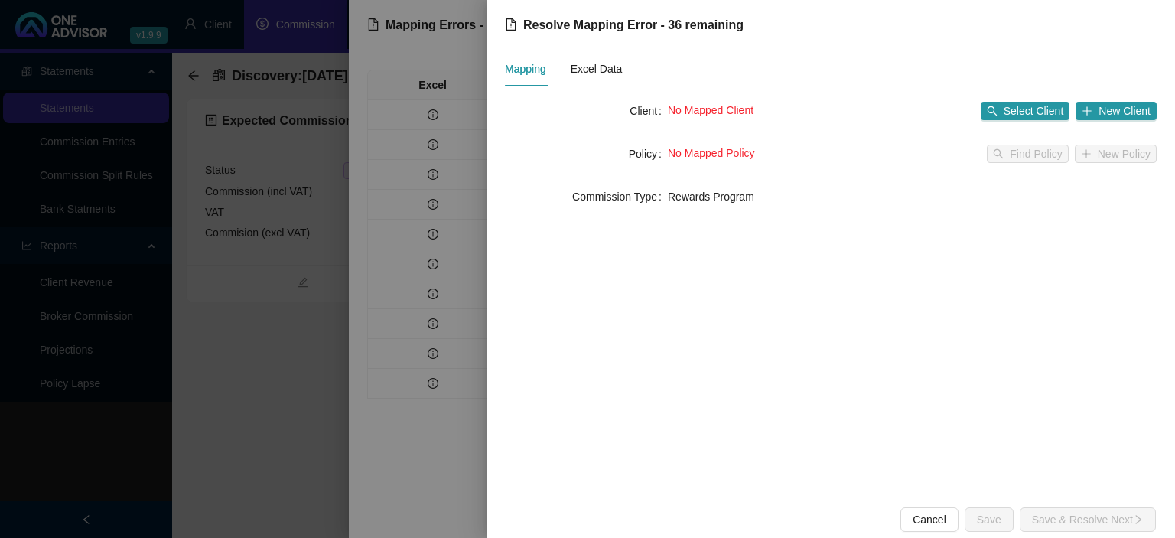
click at [1014, 101] on div "No Mapped Client Select Client New Client" at bounding box center [912, 111] width 489 height 24
click at [1012, 112] on span "Select Client" at bounding box center [1034, 111] width 60 height 17
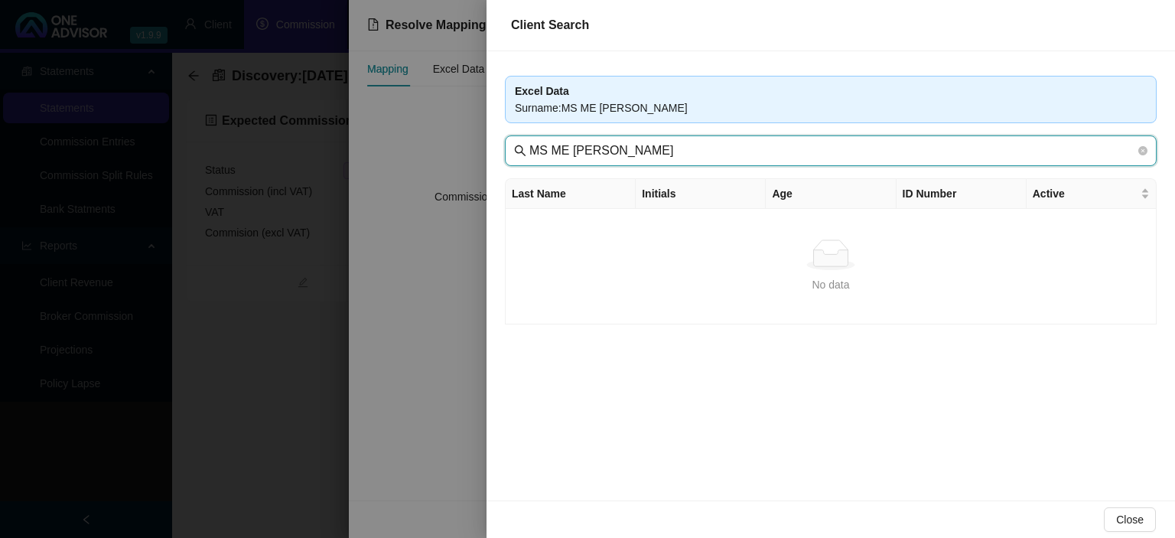
drag, startPoint x: 574, startPoint y: 152, endPoint x: 504, endPoint y: 155, distance: 70.5
click at [530, 155] on input "MS ME [PERSON_NAME]" at bounding box center [833, 151] width 606 height 18
type input "MOHALALI"
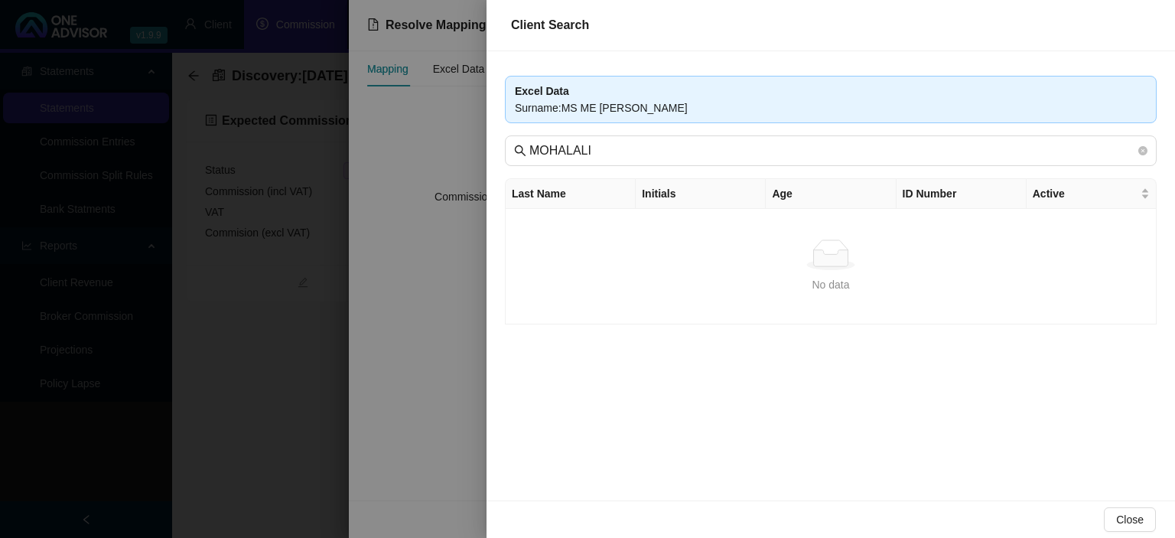
click at [305, 409] on div at bounding box center [587, 269] width 1175 height 538
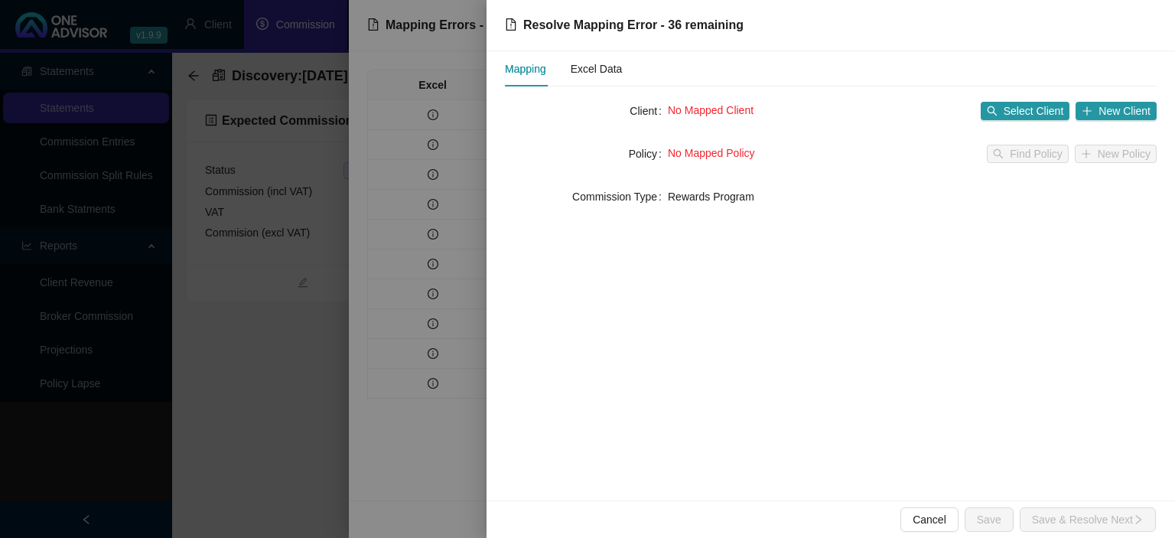
click at [305, 408] on div at bounding box center [587, 269] width 1175 height 538
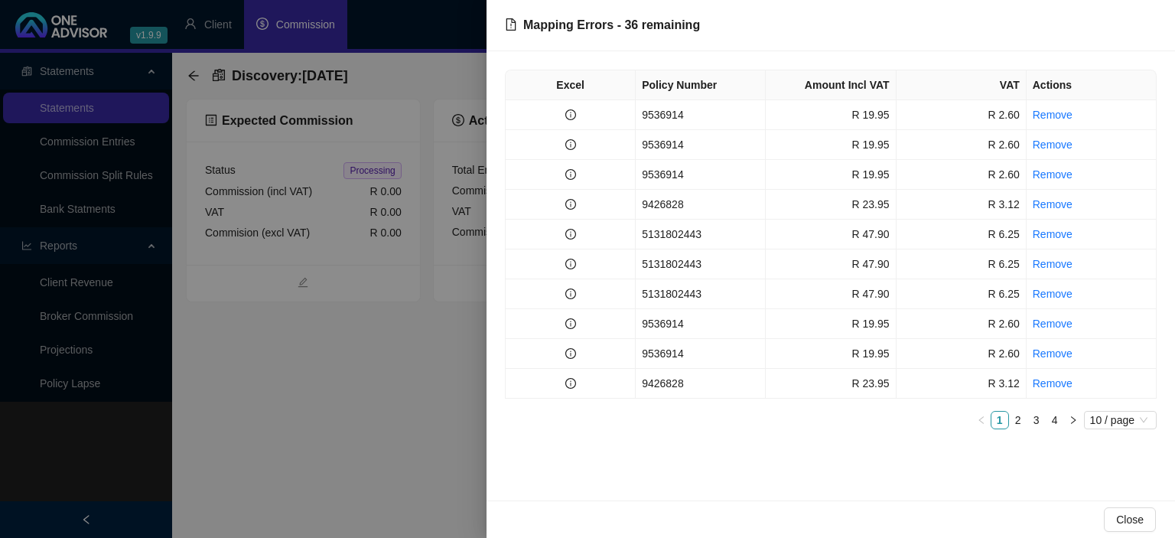
click at [305, 407] on div at bounding box center [587, 269] width 1175 height 538
